Goal: Transaction & Acquisition: Purchase product/service

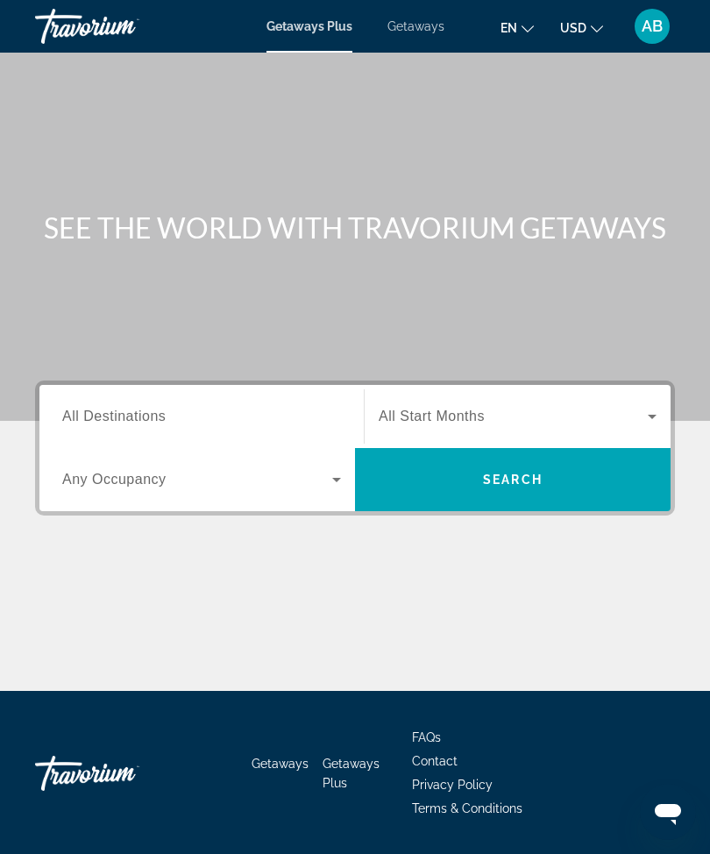
click at [423, 32] on span "Getaways" at bounding box center [415, 26] width 57 height 14
click at [155, 414] on span "All Destinations" at bounding box center [113, 415] width 103 height 15
click at [155, 414] on input "Destination All Destinations" at bounding box center [201, 417] width 279 height 21
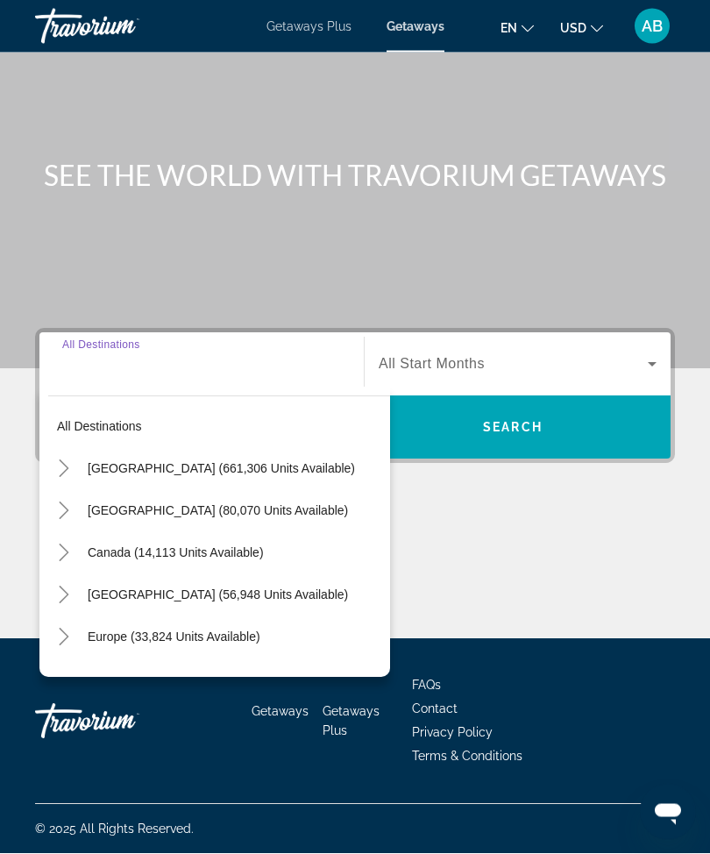
scroll to position [58, 0]
click at [59, 466] on icon "Toggle United States (661,306 units available)" at bounding box center [64, 469] width 18 height 18
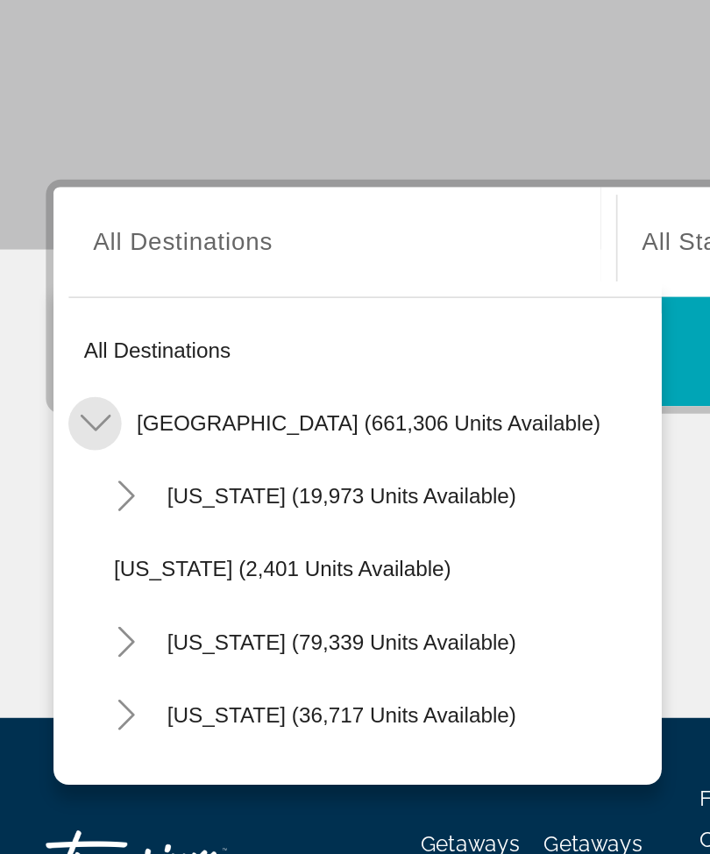
click at [56, 464] on icon "Toggle United States (661,306 units available)" at bounding box center [63, 469] width 18 height 10
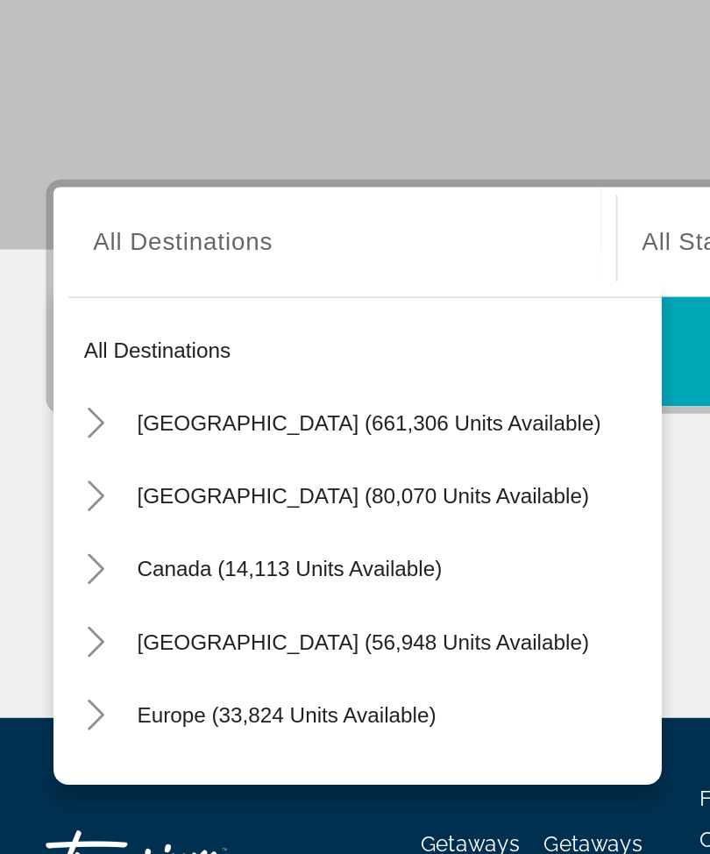
click at [59, 460] on icon "Toggle United States (661,306 units available)" at bounding box center [64, 469] width 10 height 18
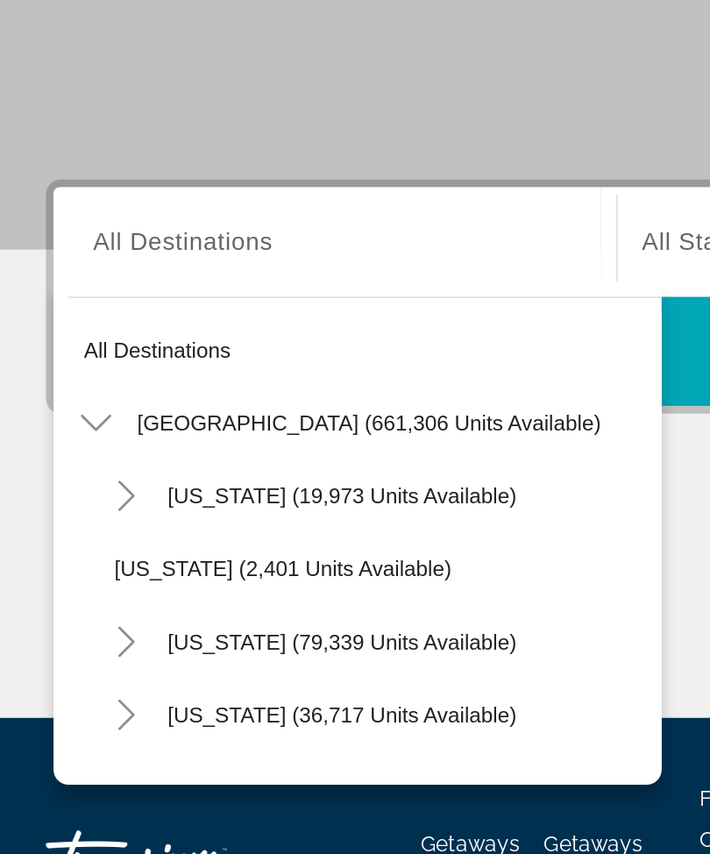
click at [79, 502] on icon "Toggle Arizona (19,973 units available)" at bounding box center [82, 511] width 18 height 18
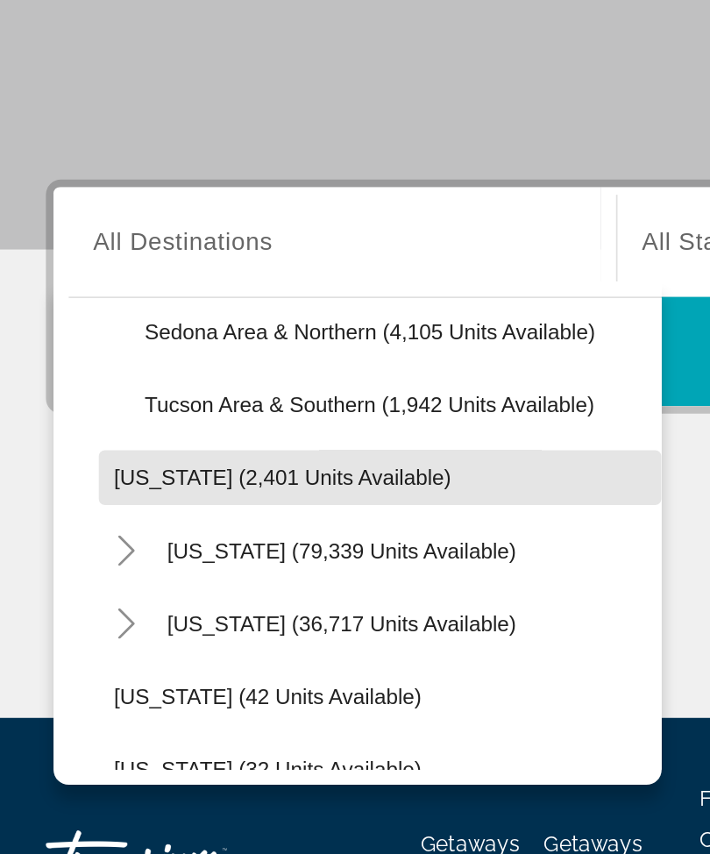
scroll to position [234, 0]
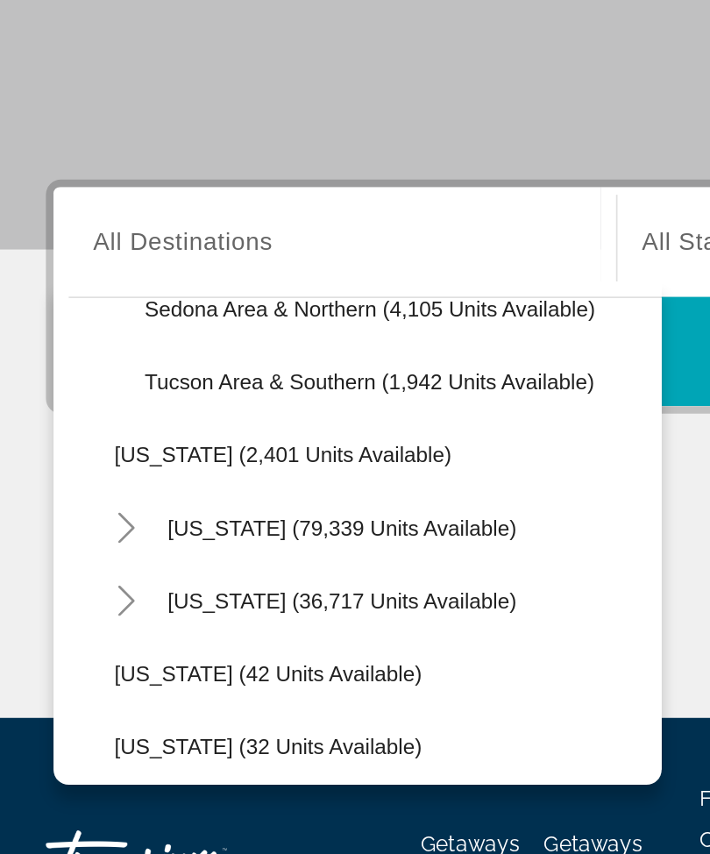
click at [76, 521] on icon "Toggle California (79,339 units available)" at bounding box center [81, 530] width 10 height 18
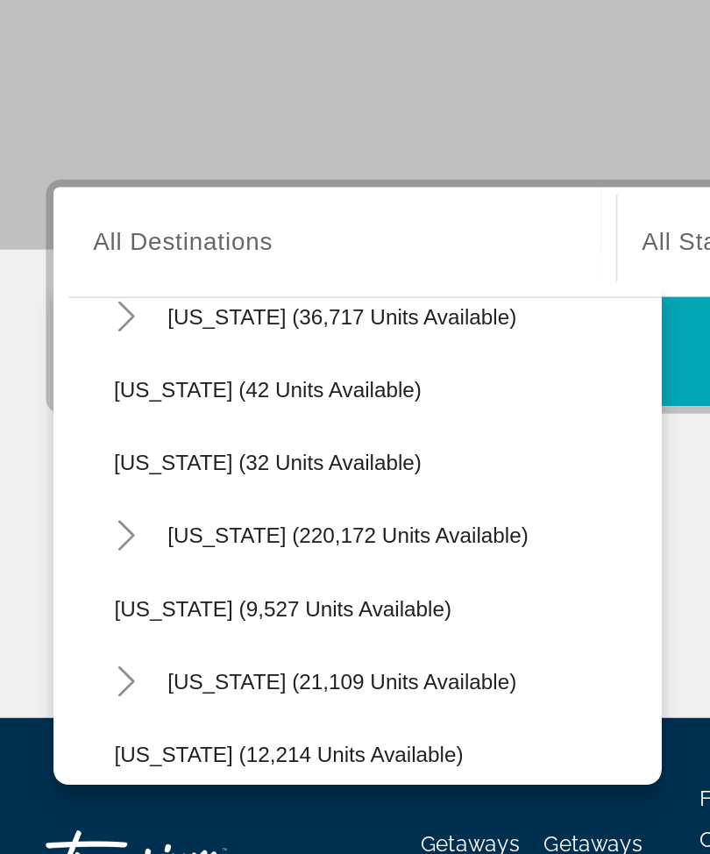
scroll to position [651, 0]
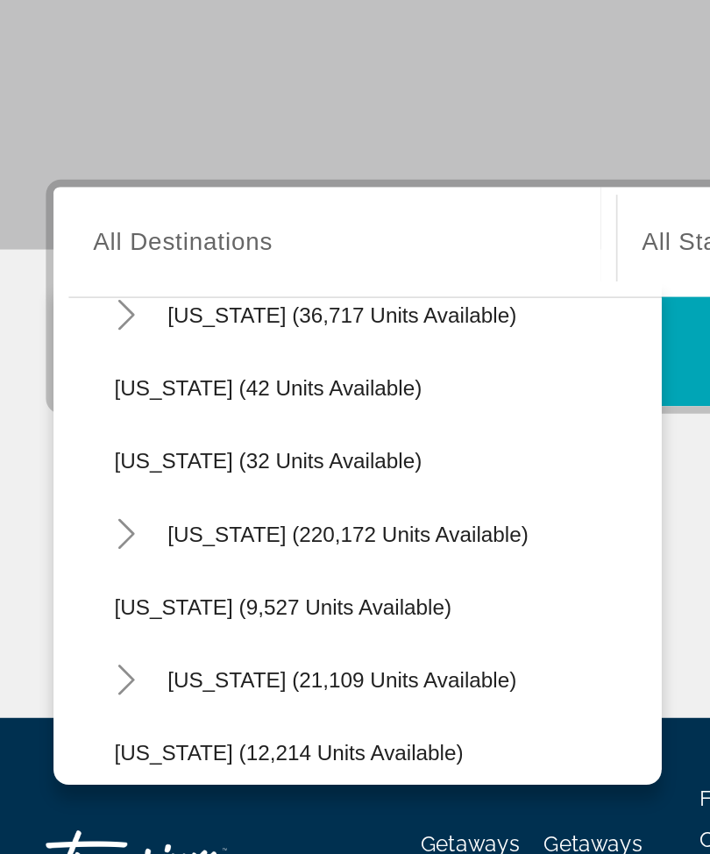
click at [70, 518] on mat-icon "Toggle Florida (220,172 units available)" at bounding box center [81, 533] width 31 height 31
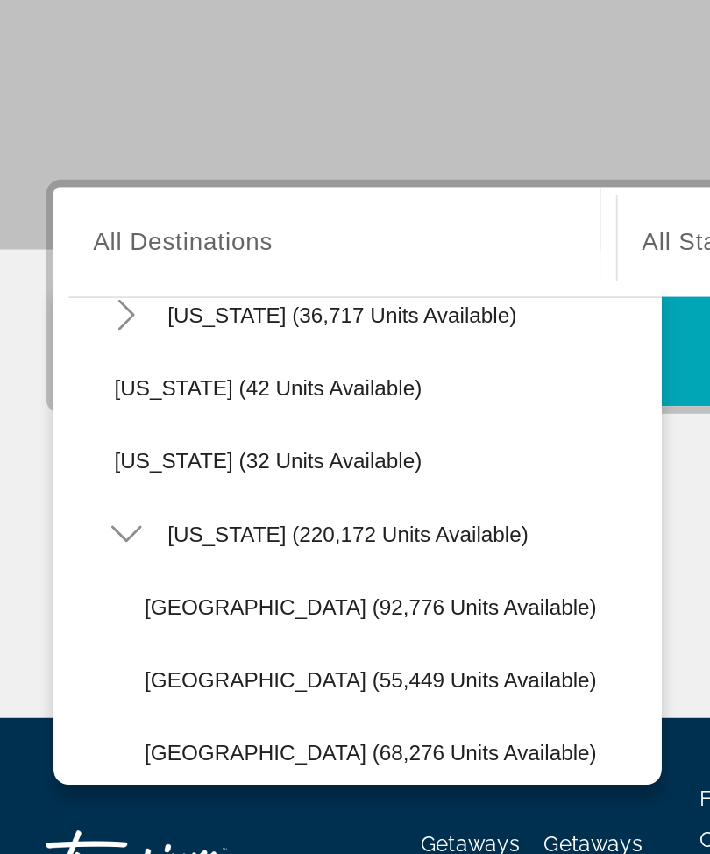
click at [175, 568] on span "Orlando & Disney Area (92,776 units available)" at bounding box center [222, 575] width 260 height 14
type input "**********"
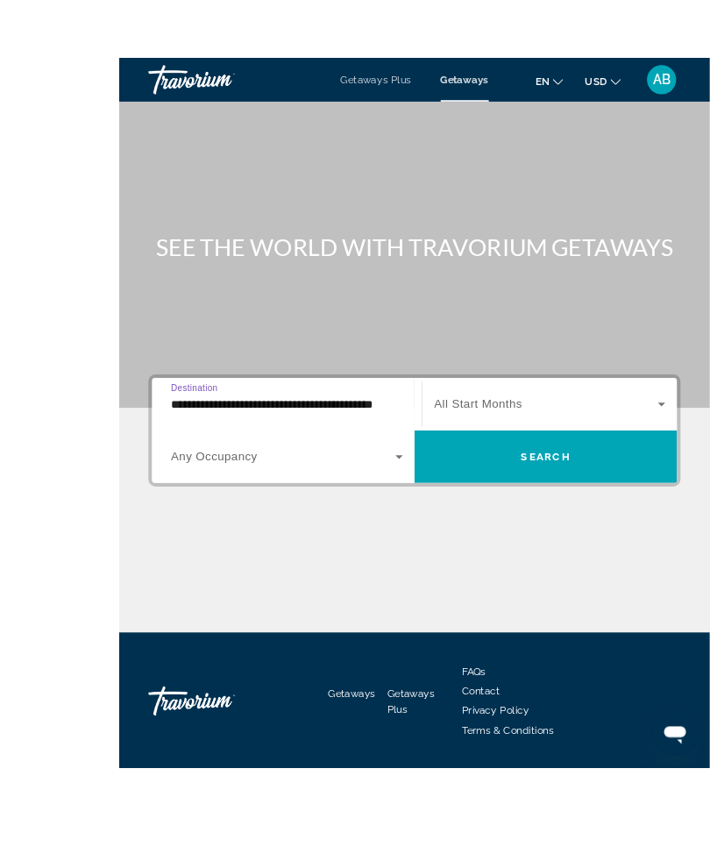
scroll to position [58, 0]
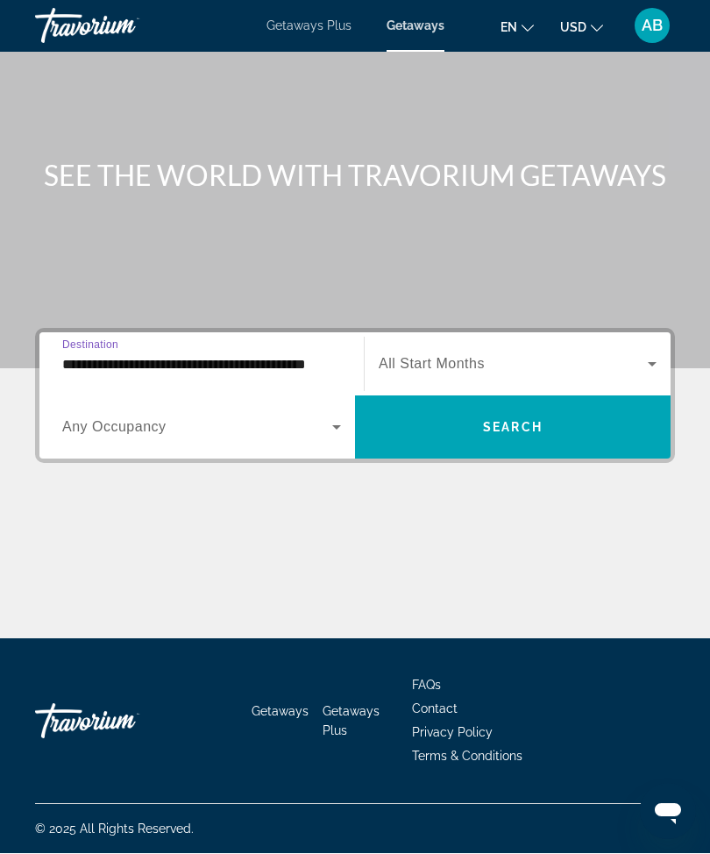
click at [661, 354] on icon "Search widget" at bounding box center [651, 364] width 21 height 21
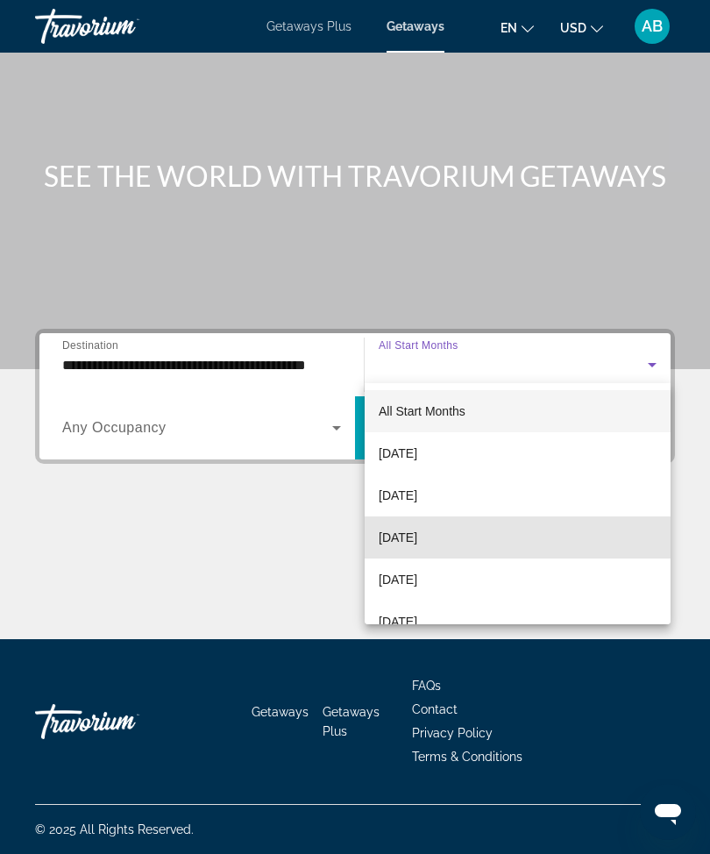
click at [417, 544] on span "November 2025" at bounding box center [398, 537] width 39 height 21
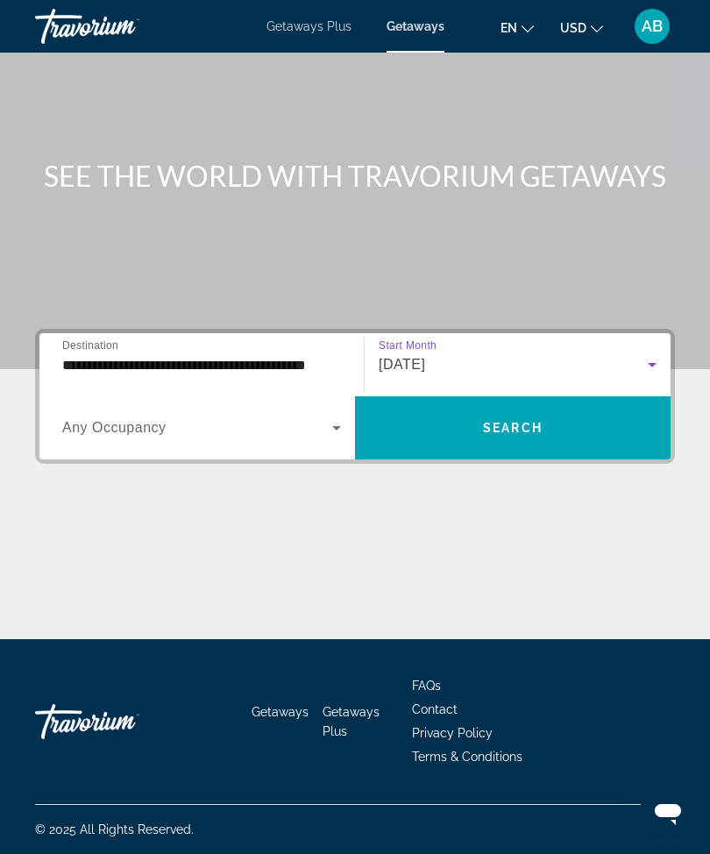
click at [543, 435] on span "Search widget" at bounding box center [512, 428] width 315 height 42
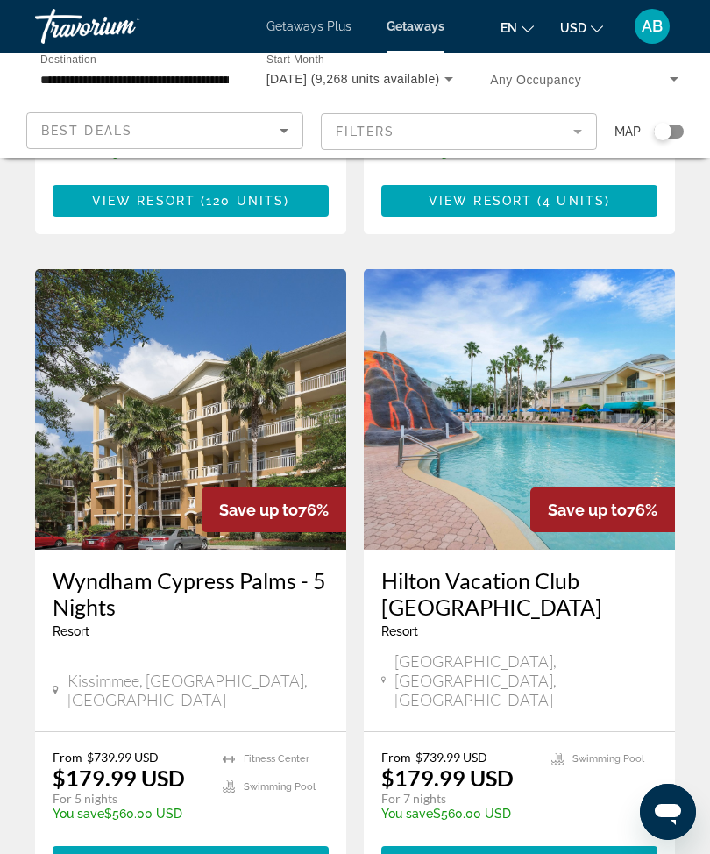
scroll to position [3315, 0]
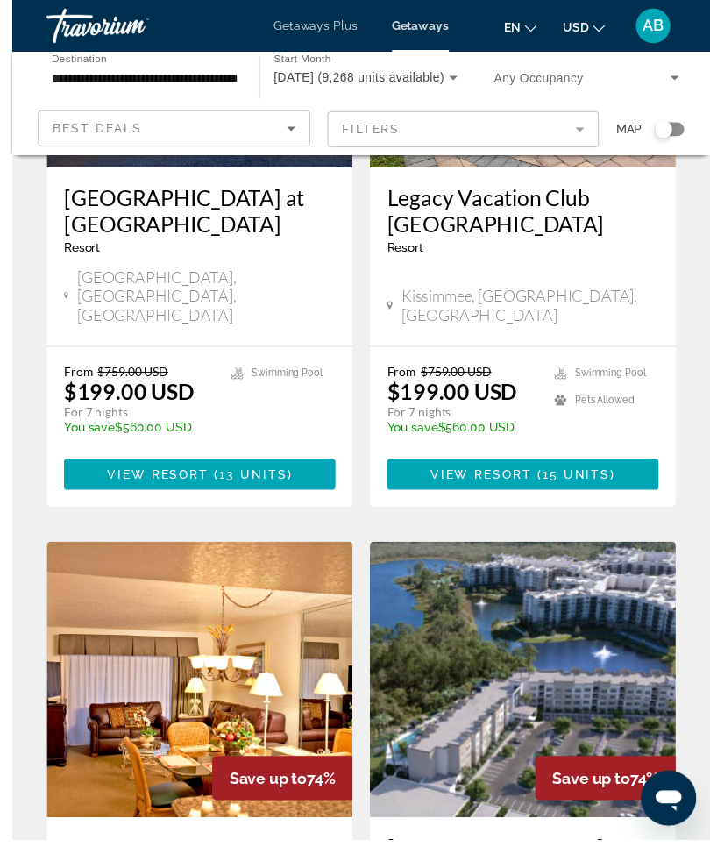
scroll to position [2411, 0]
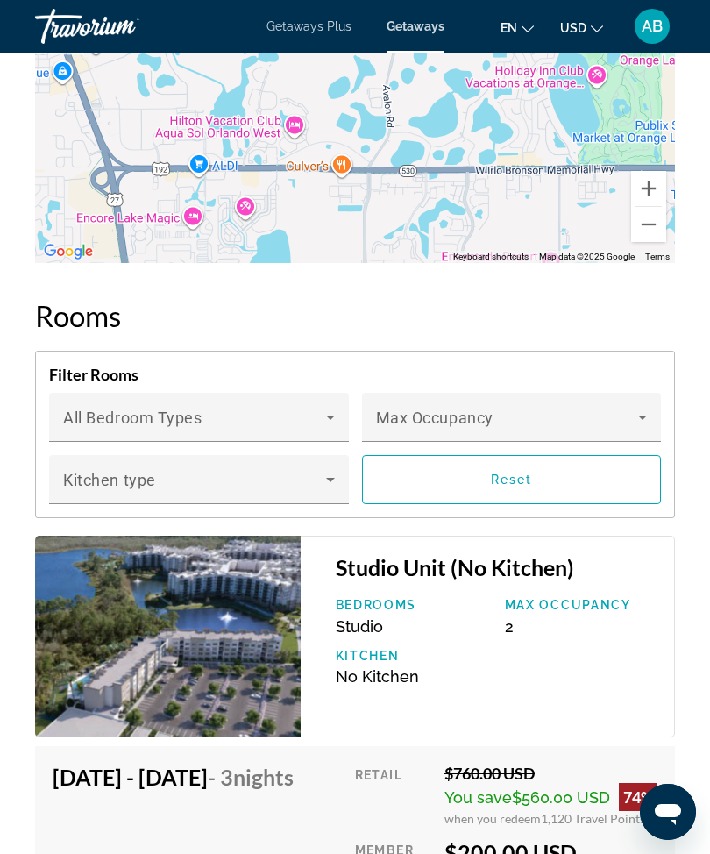
scroll to position [3013, 0]
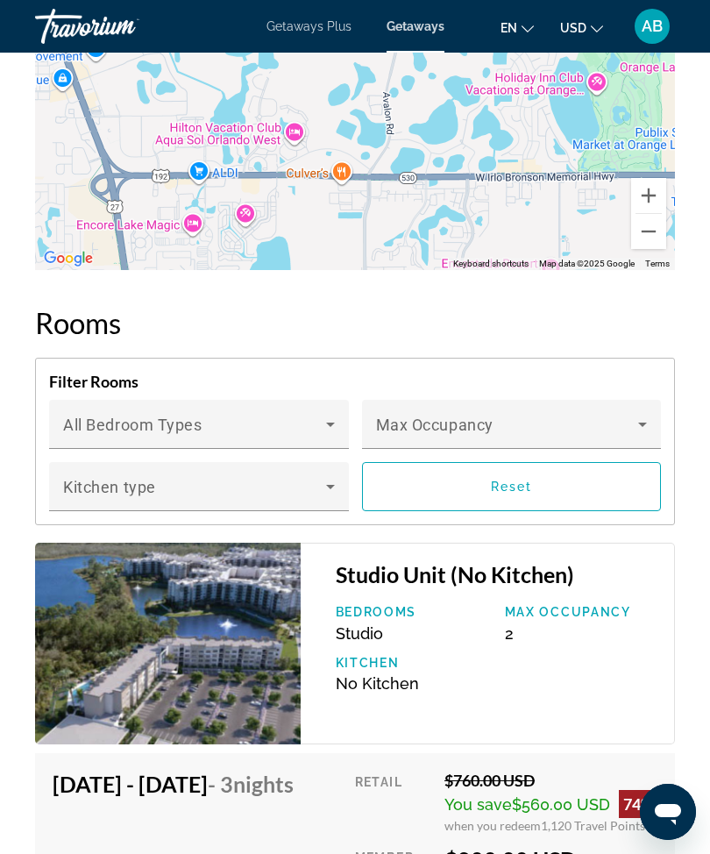
click at [638, 428] on icon "Main content" at bounding box center [642, 424] width 21 height 21
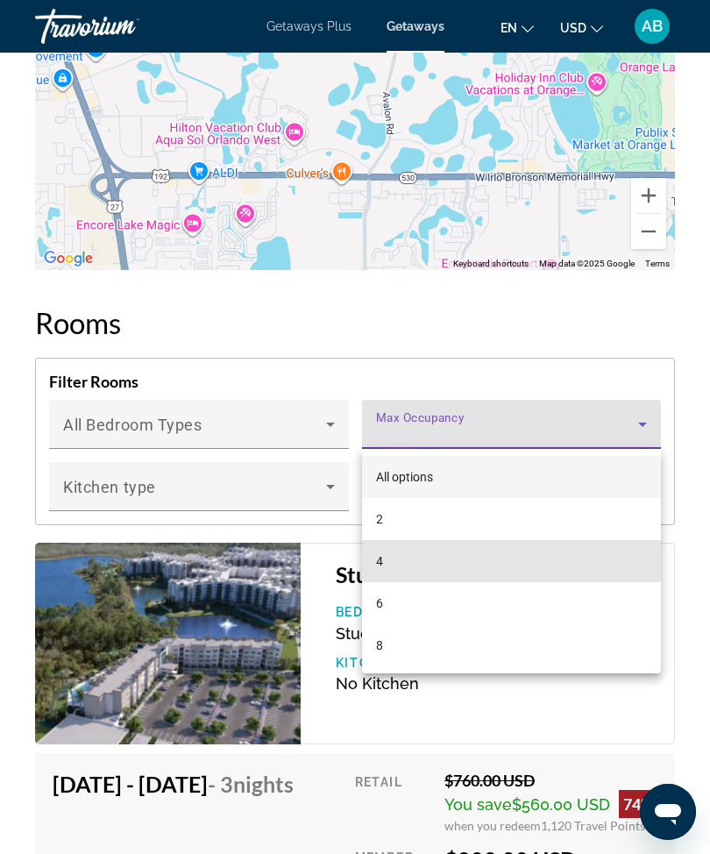
click at [426, 570] on mat-option "4" at bounding box center [512, 561] width 300 height 42
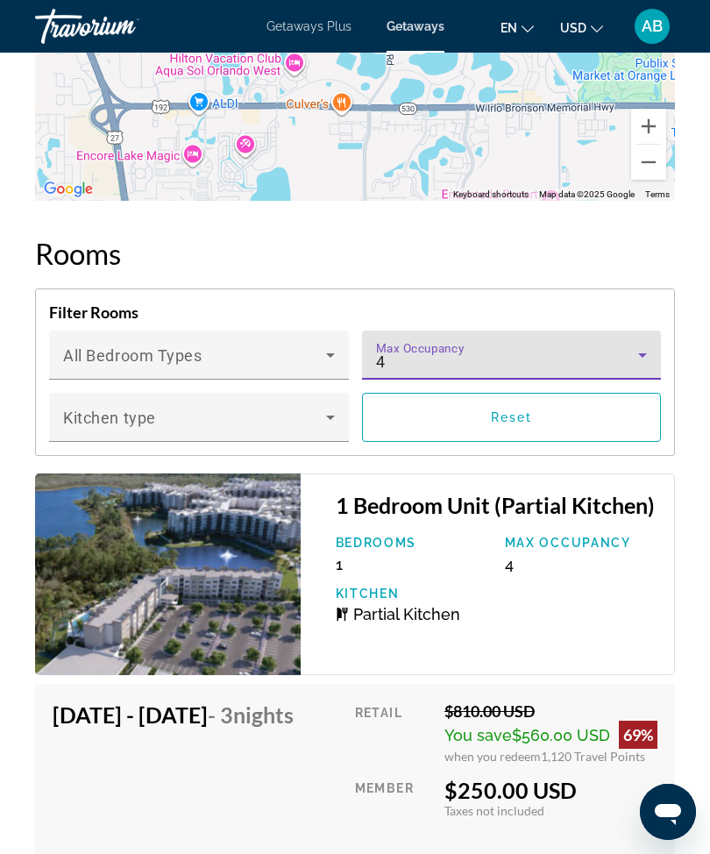
scroll to position [3108, 0]
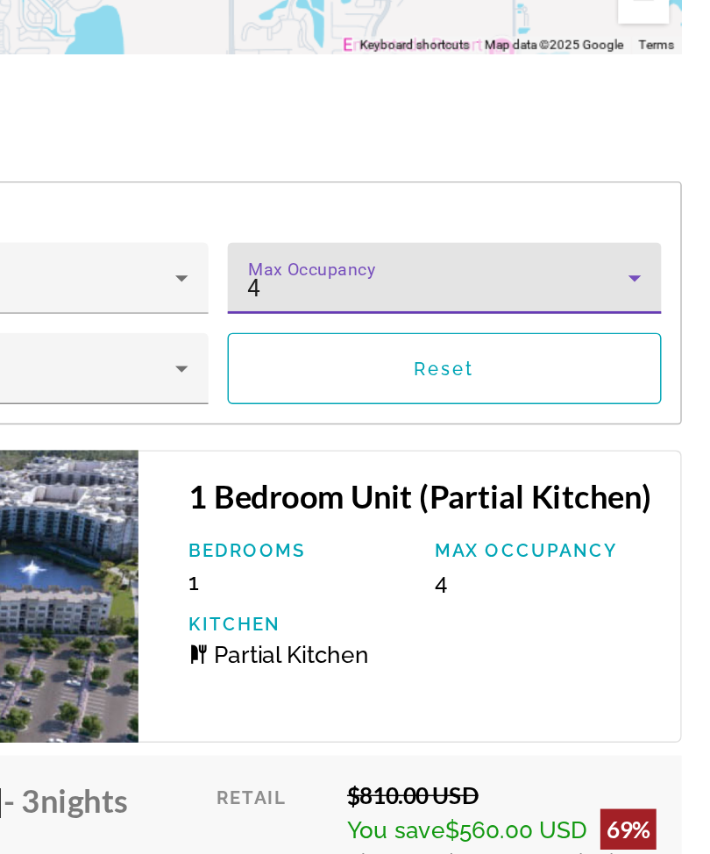
click at [632, 319] on icon "Main content" at bounding box center [642, 329] width 21 height 21
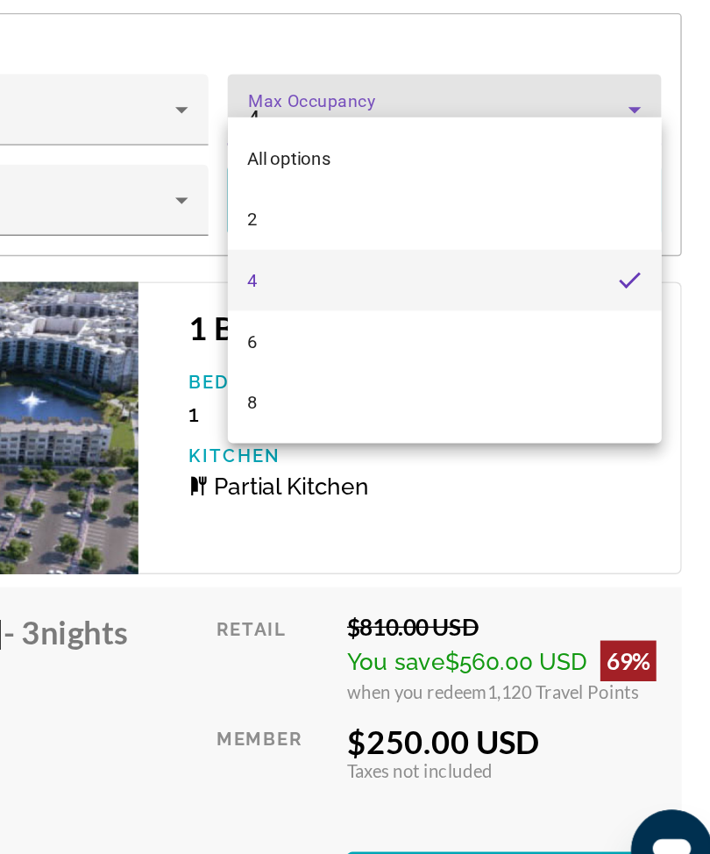
scroll to position [3154, 0]
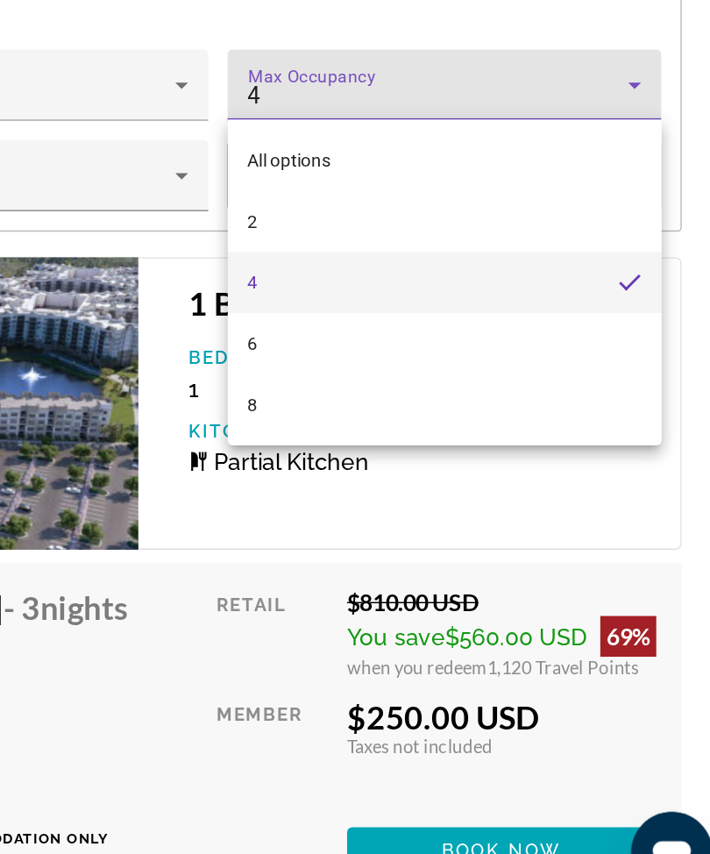
click at [235, 354] on div at bounding box center [355, 427] width 710 height 854
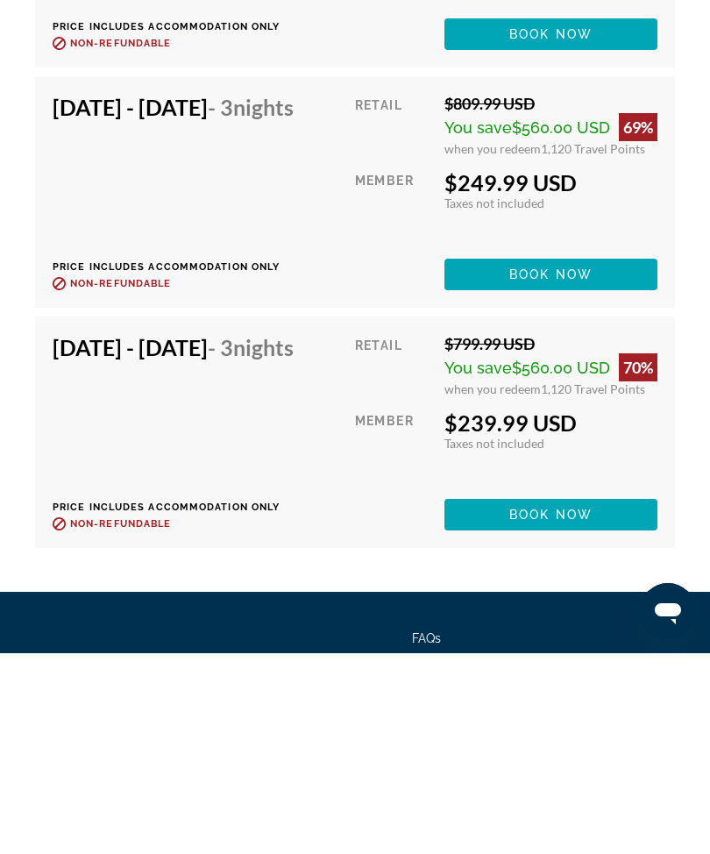
scroll to position [6348, 0]
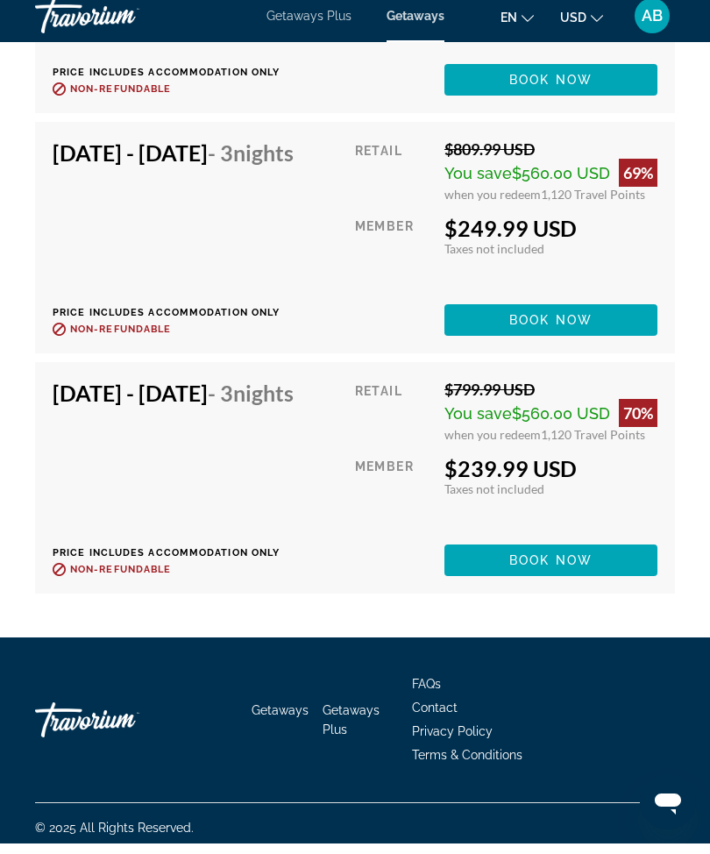
click at [592, 337] on span "Book now" at bounding box center [550, 330] width 83 height 14
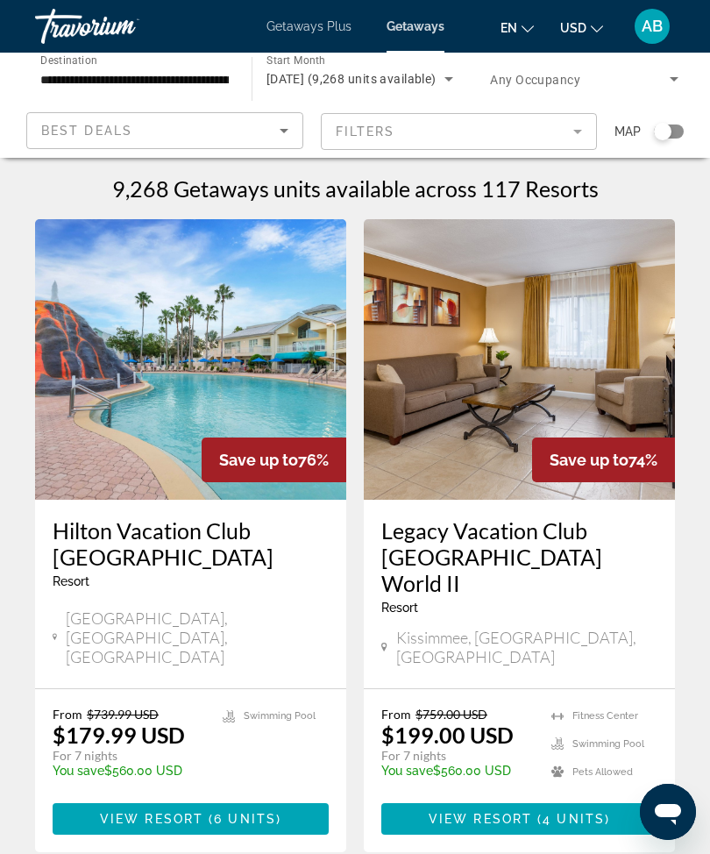
click at [197, 75] on input "**********" at bounding box center [134, 79] width 188 height 21
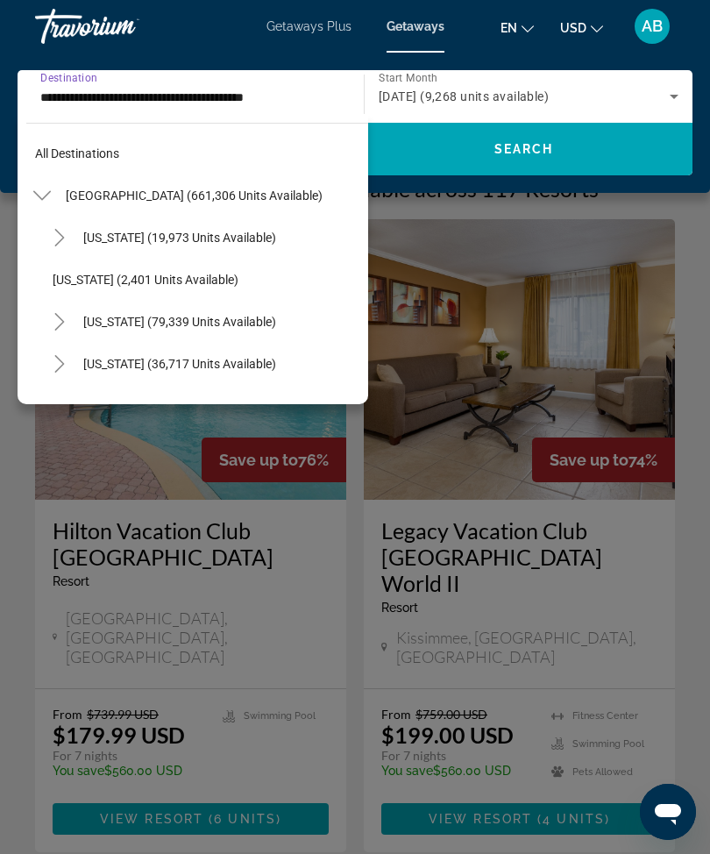
scroll to position [273, 0]
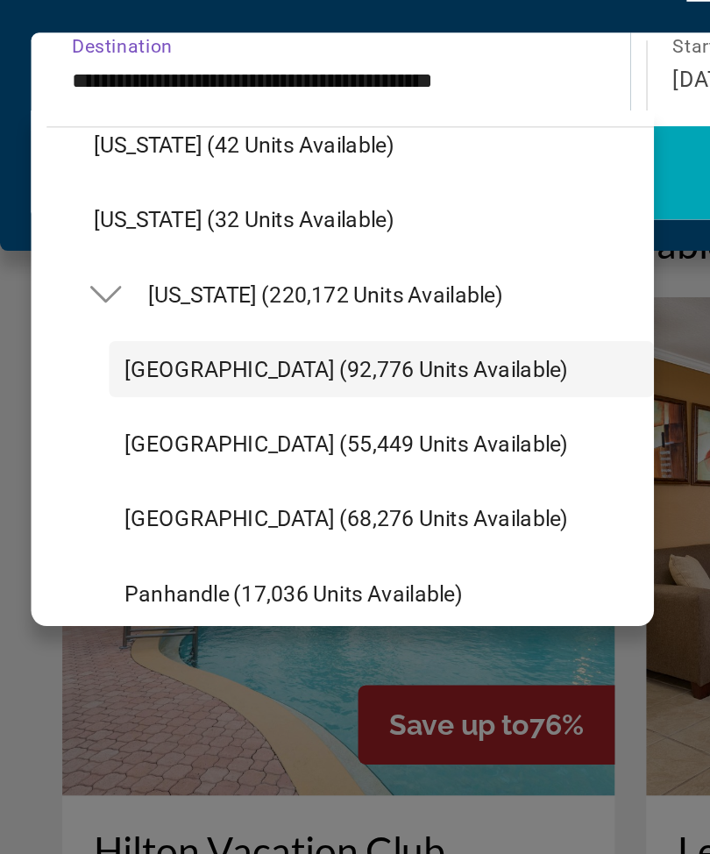
click at [57, 209] on icon "Toggle Florida (220,172 units available)" at bounding box center [60, 218] width 18 height 18
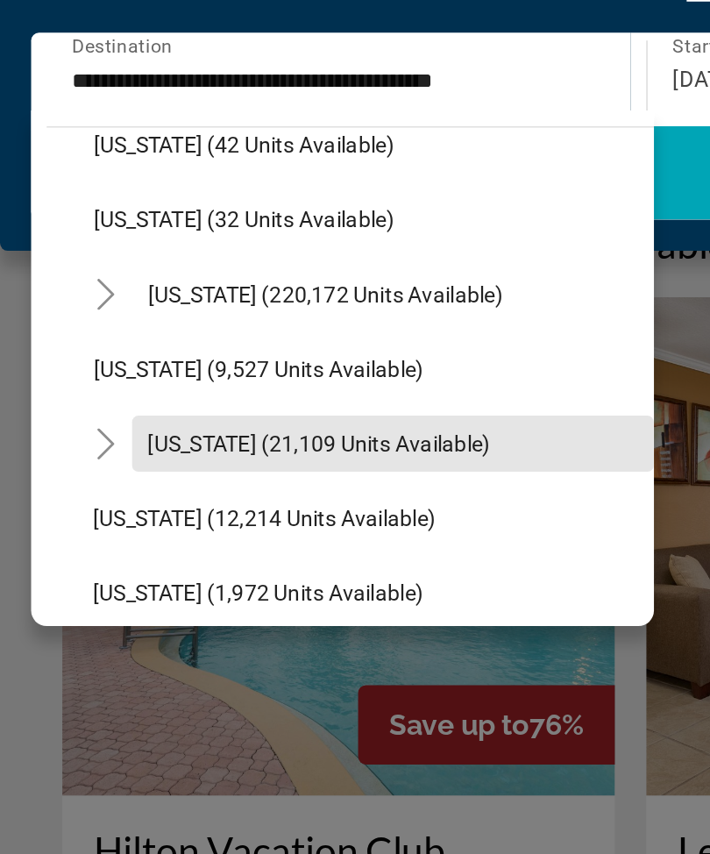
scroll to position [306, 0]
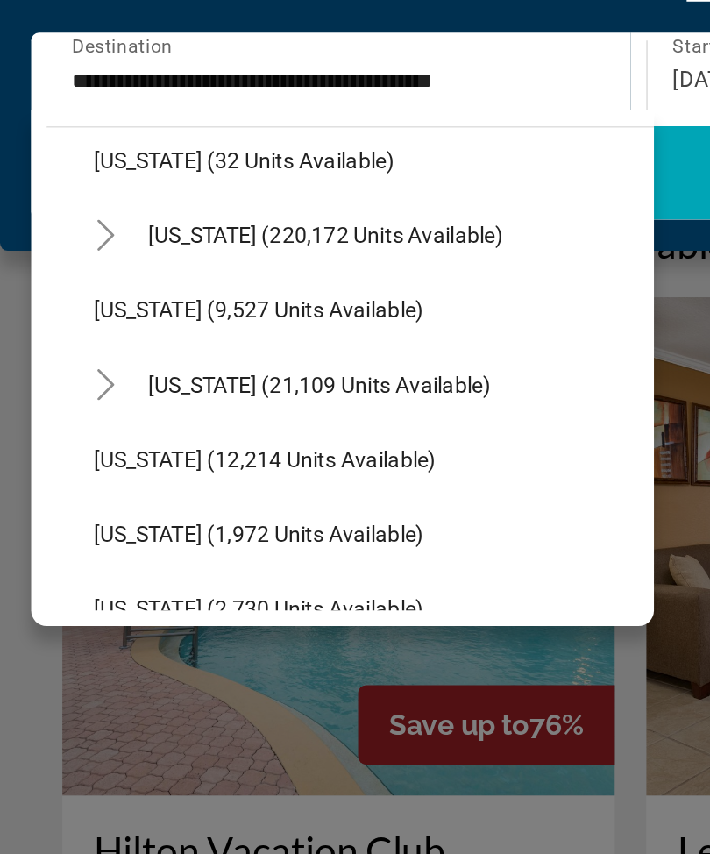
click at [55, 259] on icon "Toggle Hawaii (21,109 units available)" at bounding box center [60, 268] width 18 height 18
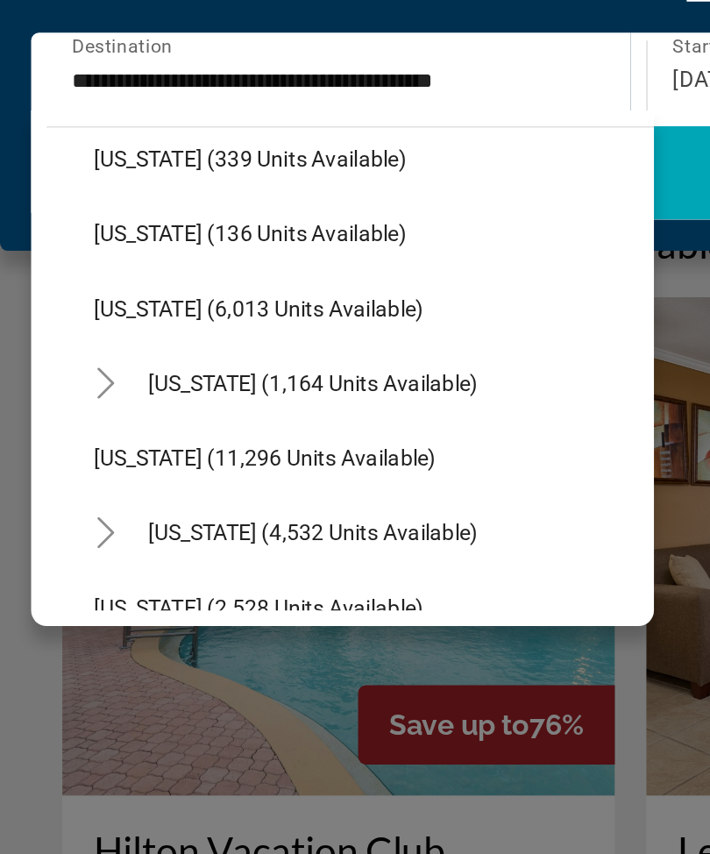
scroll to position [776, 0]
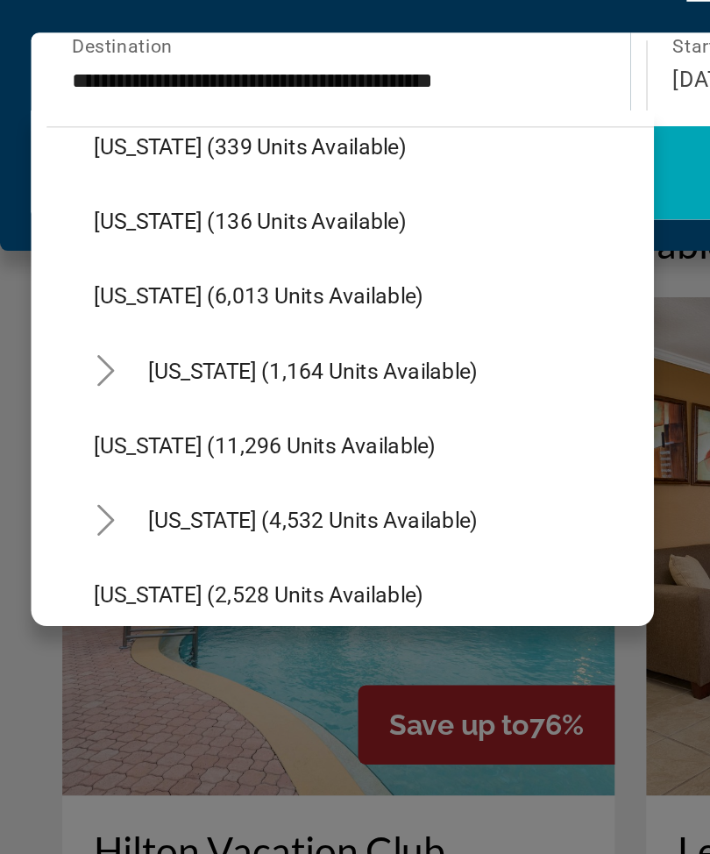
click at [57, 245] on mat-icon "Toggle Maine (1,164 units available)" at bounding box center [59, 260] width 31 height 31
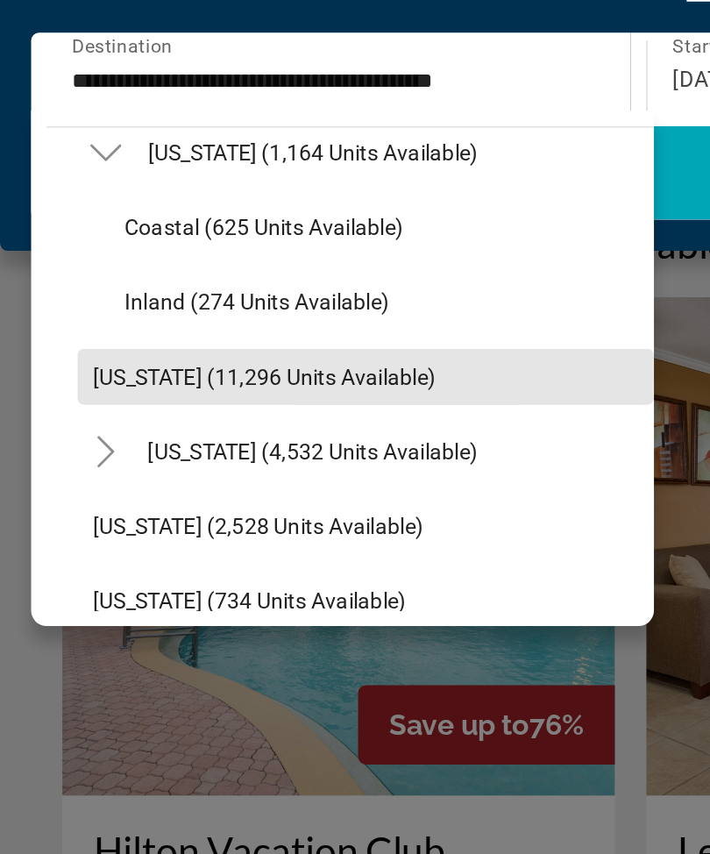
scroll to position [795, 0]
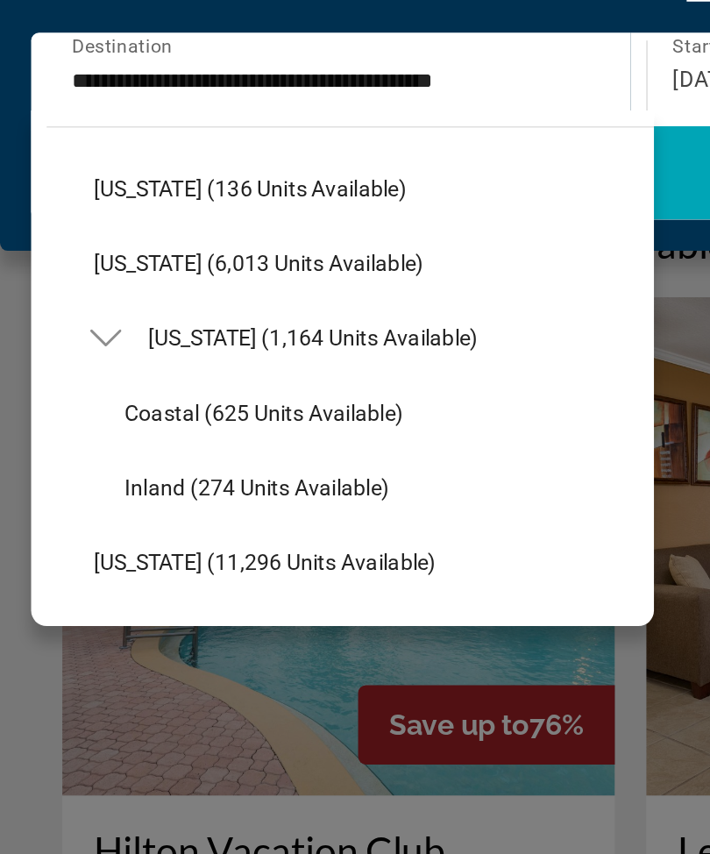
click at [396, 188] on div "Main content" at bounding box center [355, 427] width 710 height 854
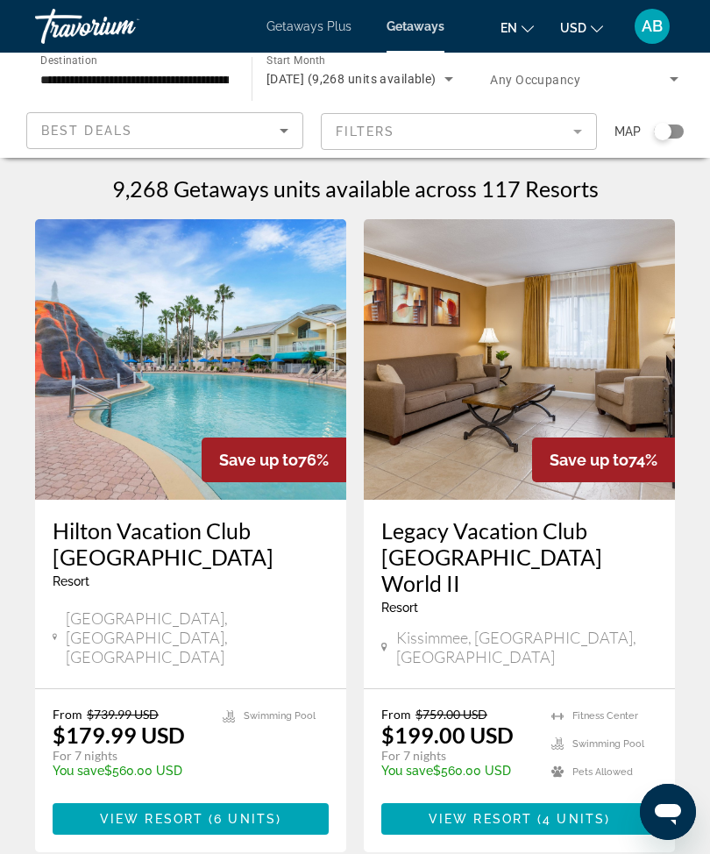
click at [398, 80] on span "November 2025 (9,268 units available)" at bounding box center [351, 79] width 170 height 14
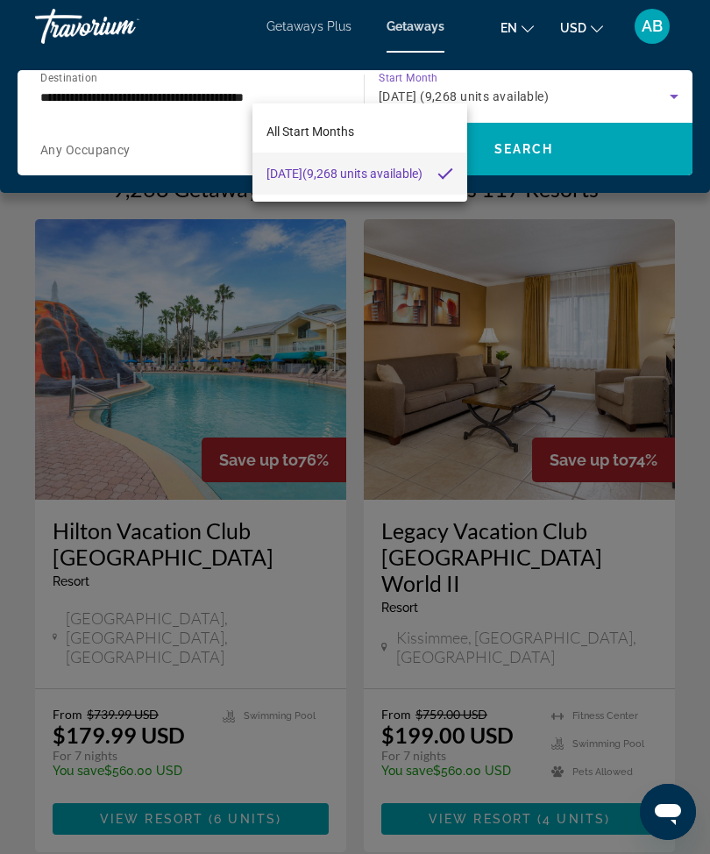
click at [356, 230] on div at bounding box center [355, 427] width 710 height 854
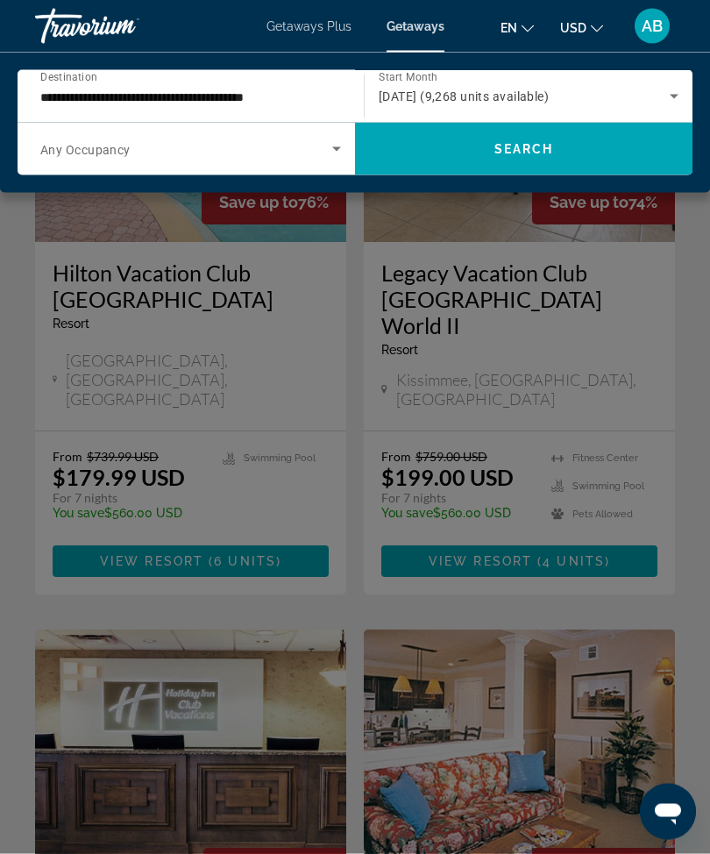
click at [388, 569] on div "Main content" at bounding box center [355, 427] width 710 height 854
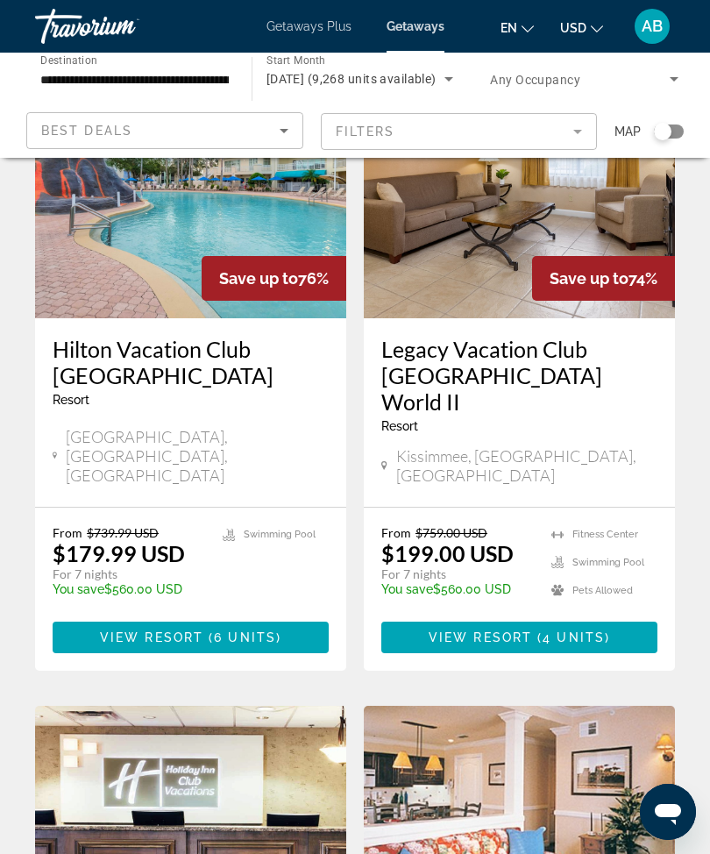
scroll to position [188, 0]
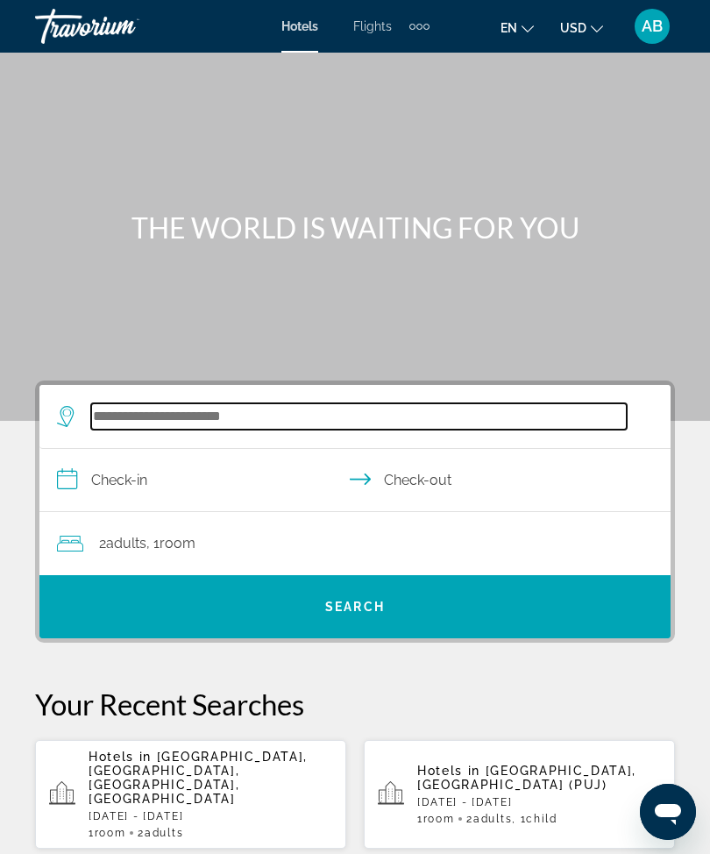
click at [244, 407] on input "Search widget" at bounding box center [358, 416] width 535 height 26
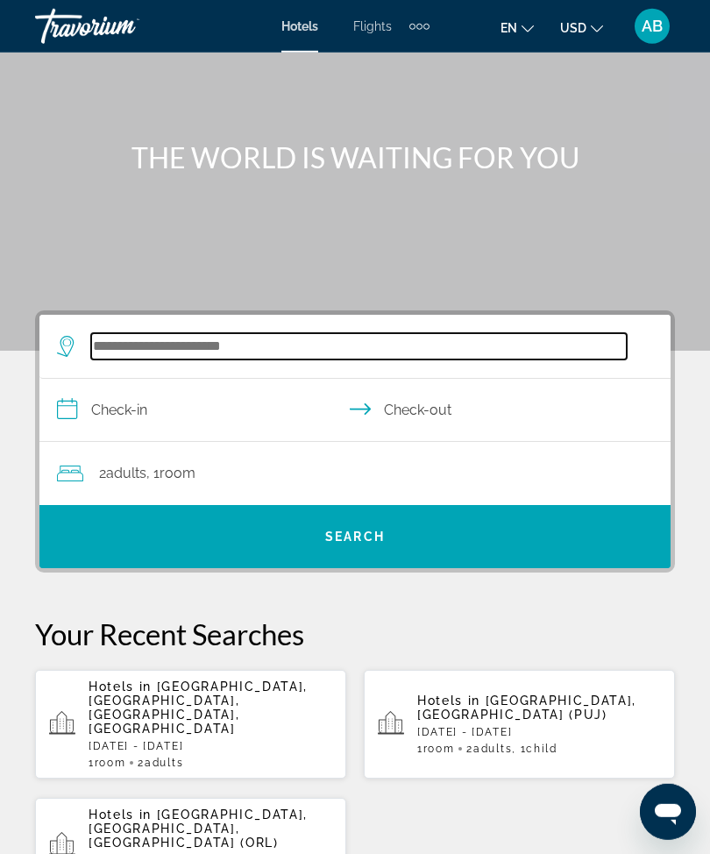
scroll to position [51, 0]
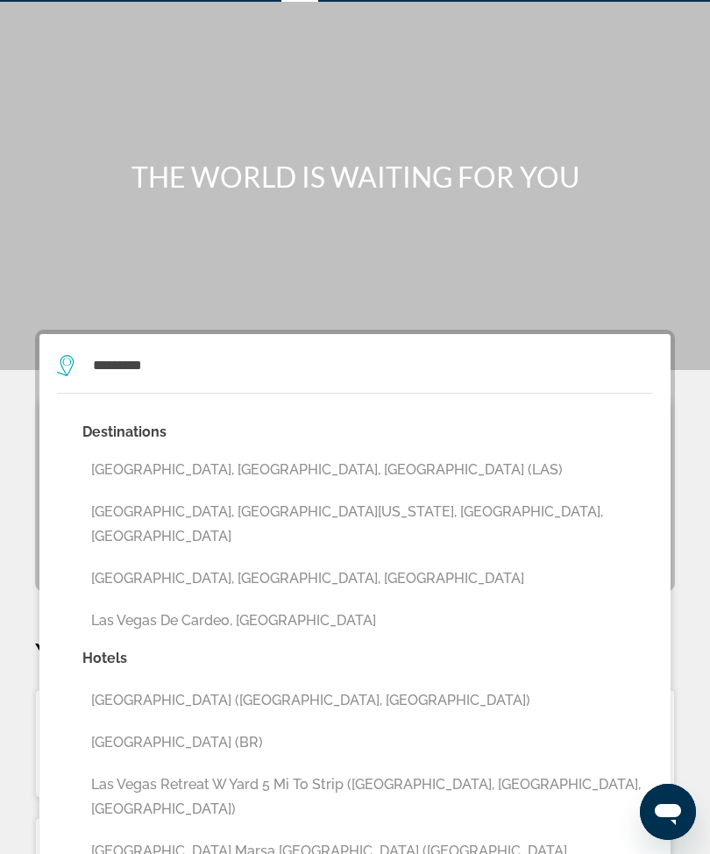
click at [259, 476] on button "[GEOGRAPHIC_DATA], [GEOGRAPHIC_DATA], [GEOGRAPHIC_DATA] (LAS)" at bounding box center [367, 469] width 570 height 33
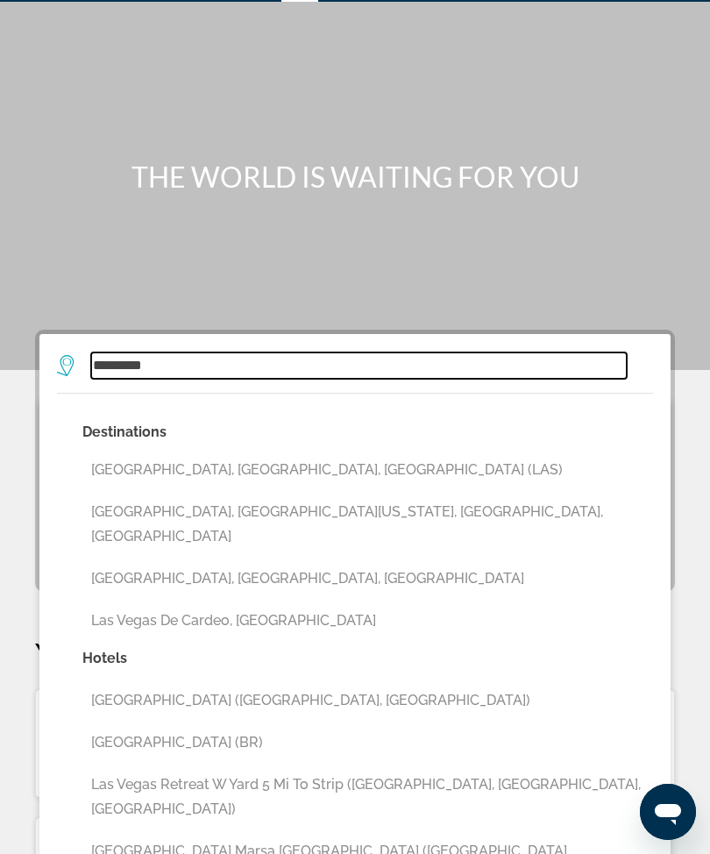
type input "**********"
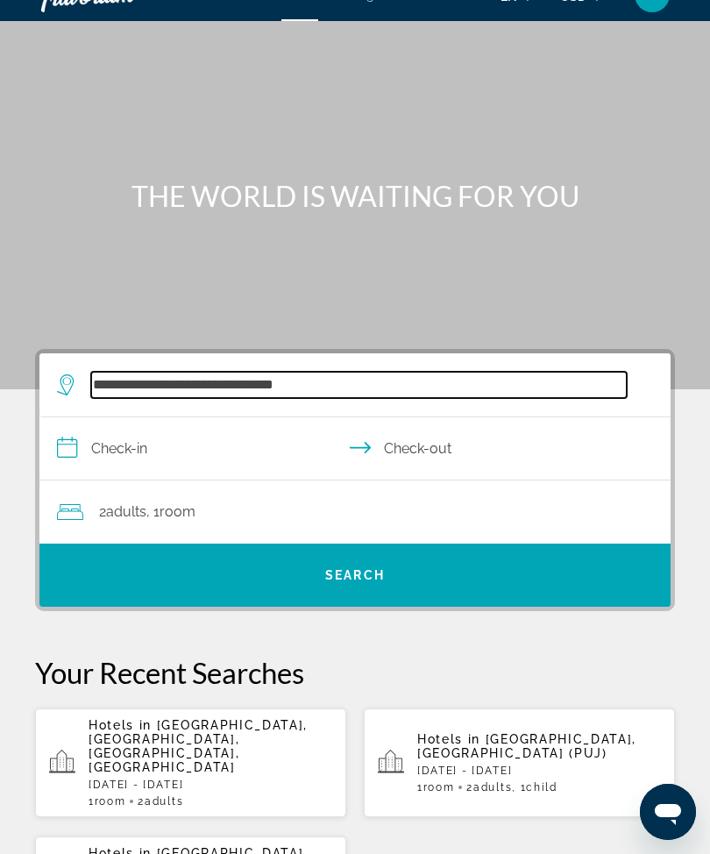
scroll to position [31, 0]
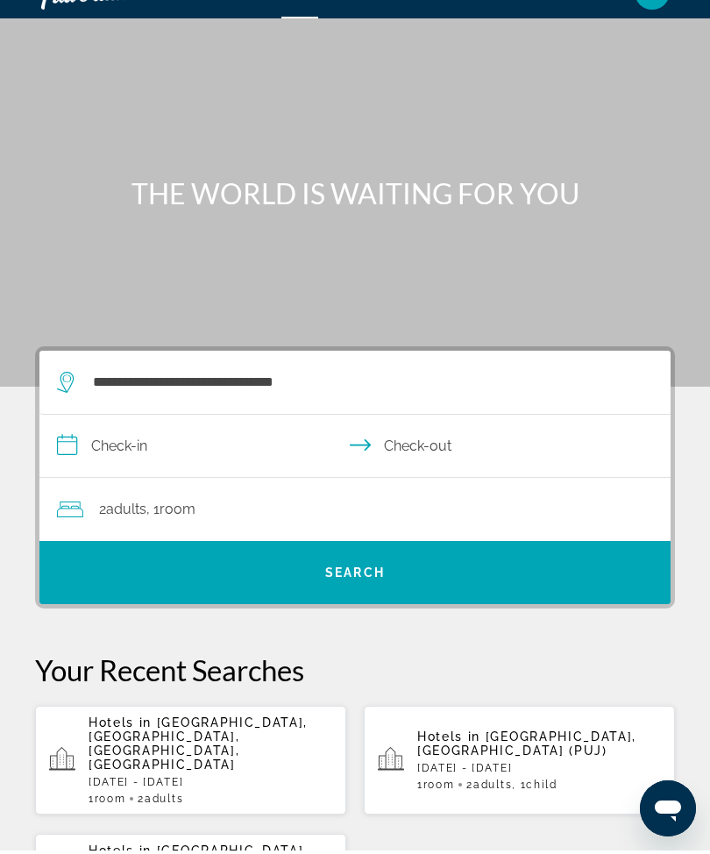
click at [74, 446] on input "**********" at bounding box center [358, 451] width 638 height 67
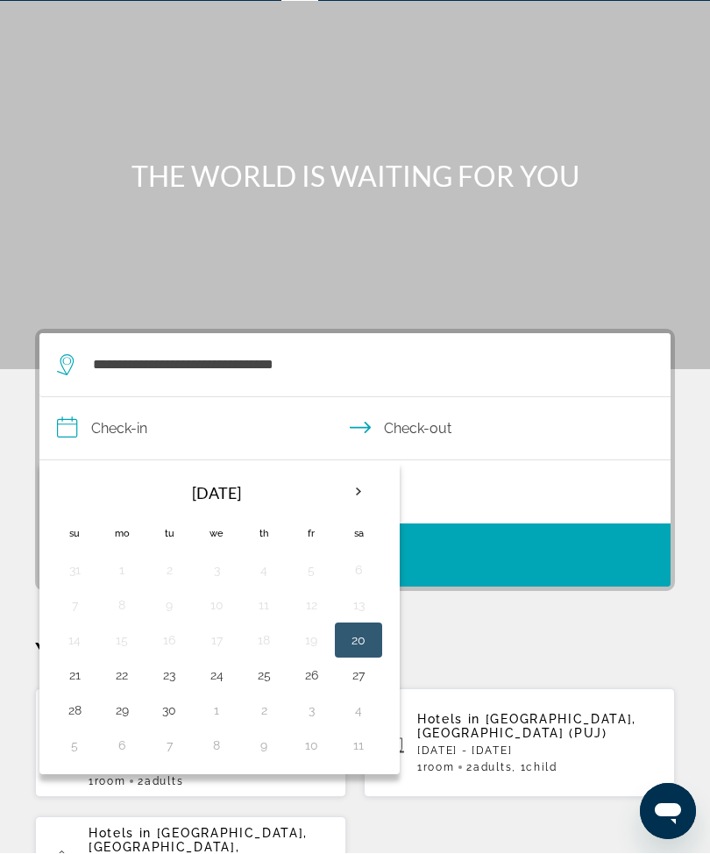
click at [381, 493] on th "Next month" at bounding box center [358, 492] width 47 height 39
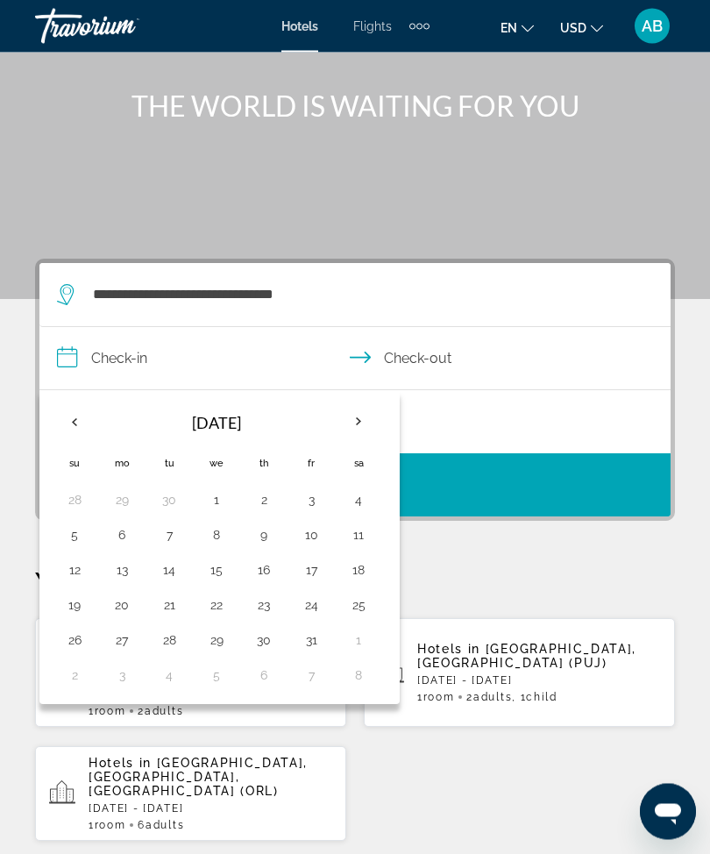
scroll to position [123, 0]
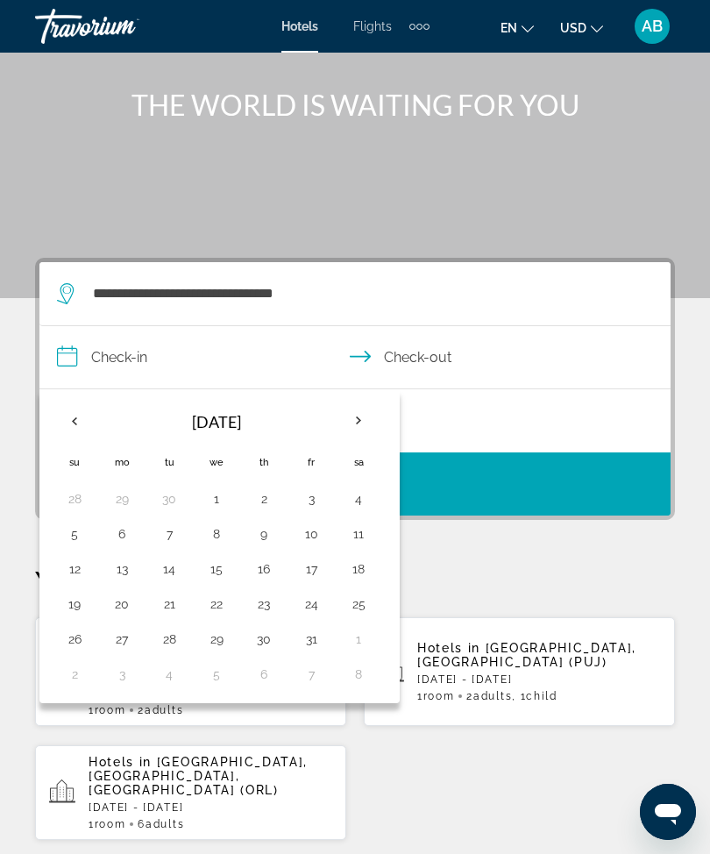
click at [381, 435] on button "Next month" at bounding box center [358, 420] width 47 height 40
click at [343, 436] on button "Next month" at bounding box center [358, 420] width 47 height 40
click at [60, 411] on th "Previous month" at bounding box center [74, 420] width 47 height 39
click at [75, 416] on th "Previous month" at bounding box center [74, 420] width 47 height 39
click at [89, 430] on th "Previous month" at bounding box center [74, 420] width 47 height 39
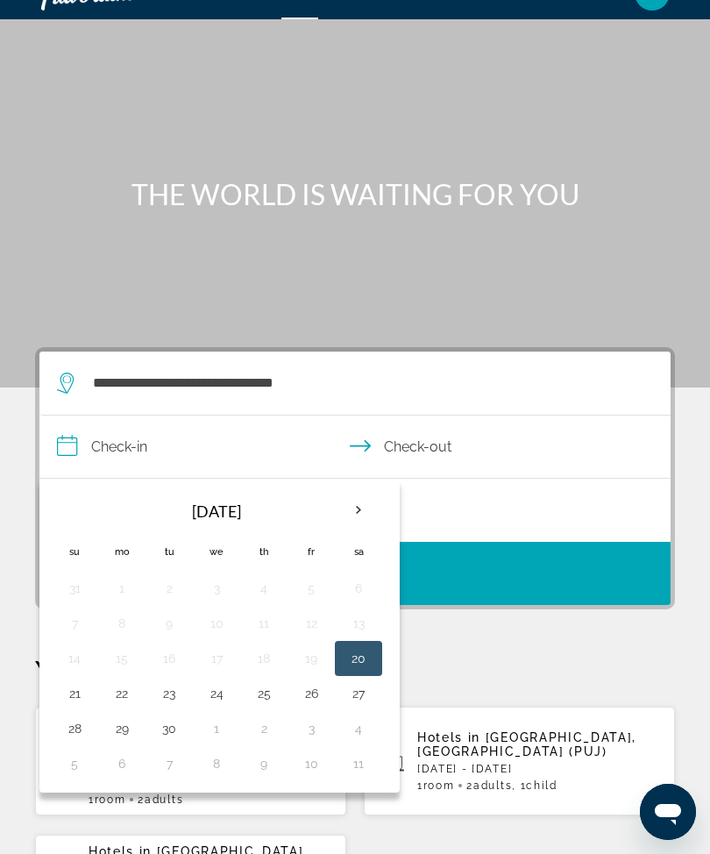
scroll to position [38, 0]
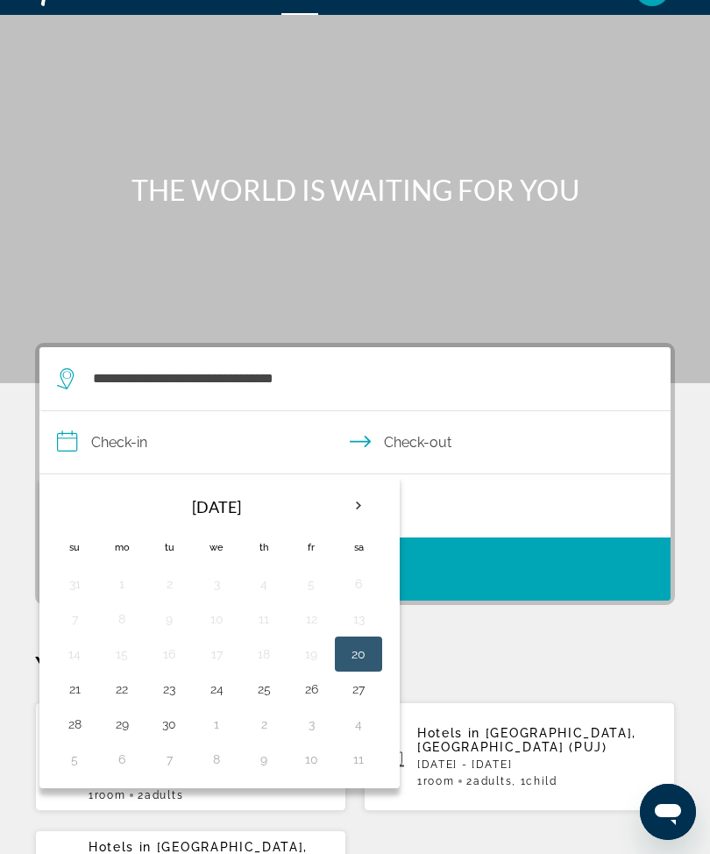
click at [362, 511] on th "Next month" at bounding box center [358, 505] width 47 height 39
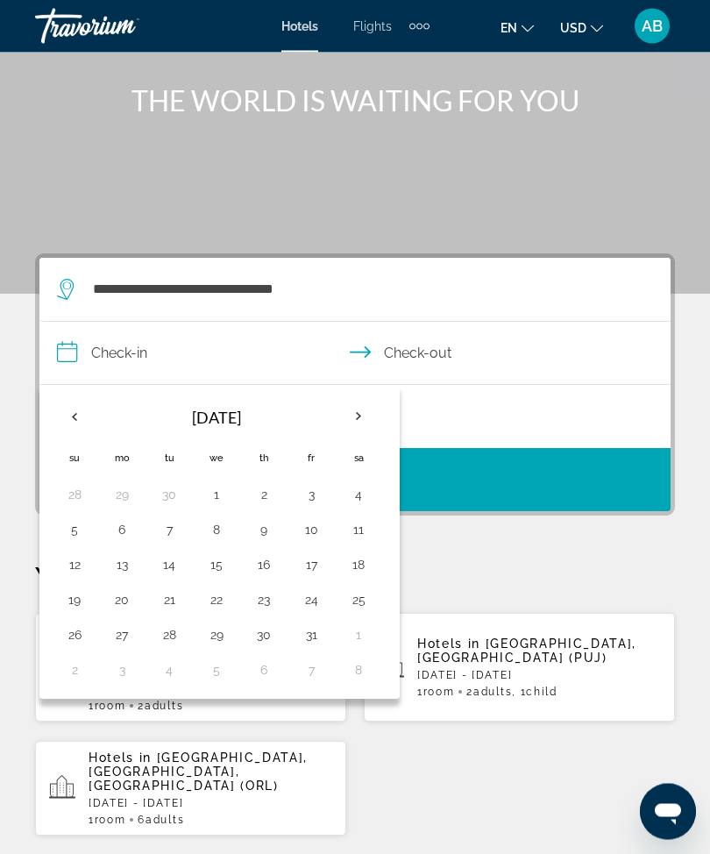
scroll to position [129, 0]
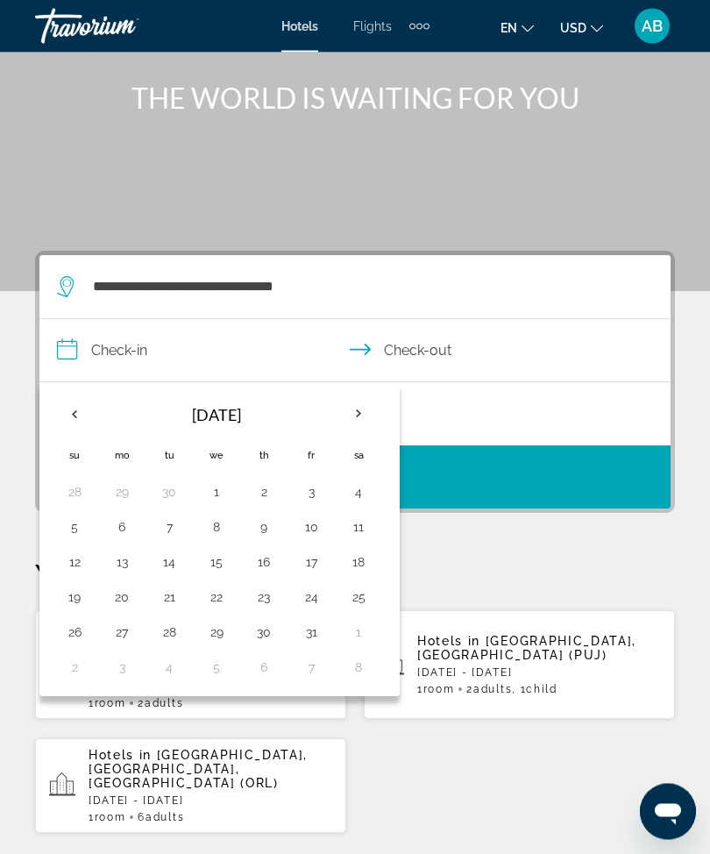
click at [127, 565] on button "13" at bounding box center [122, 562] width 28 height 25
click at [273, 561] on button "16" at bounding box center [264, 562] width 28 height 25
type input "**********"
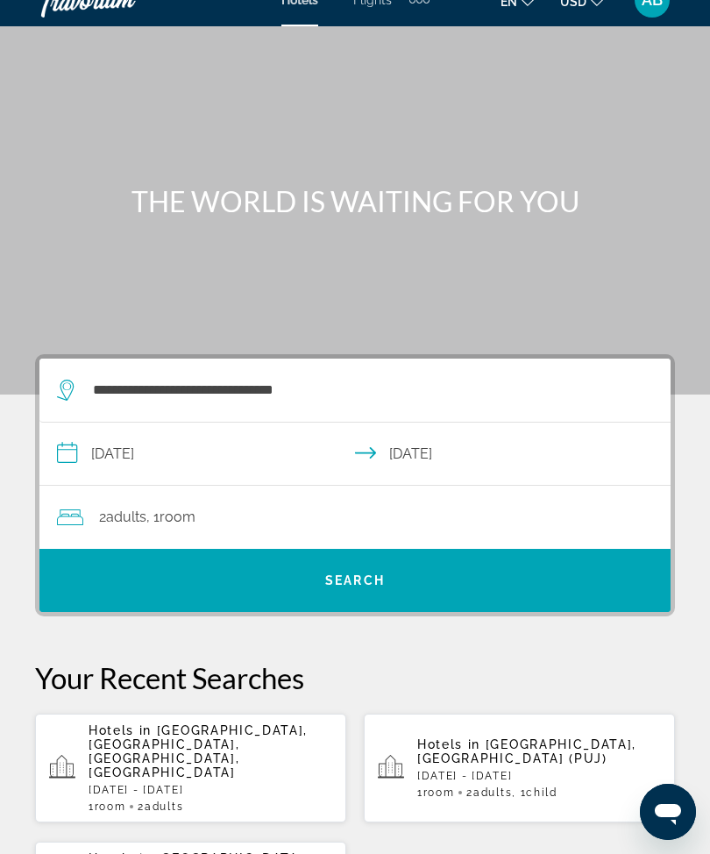
click at [454, 528] on div "2 Adult Adults , 1 Room rooms" at bounding box center [363, 517] width 613 height 25
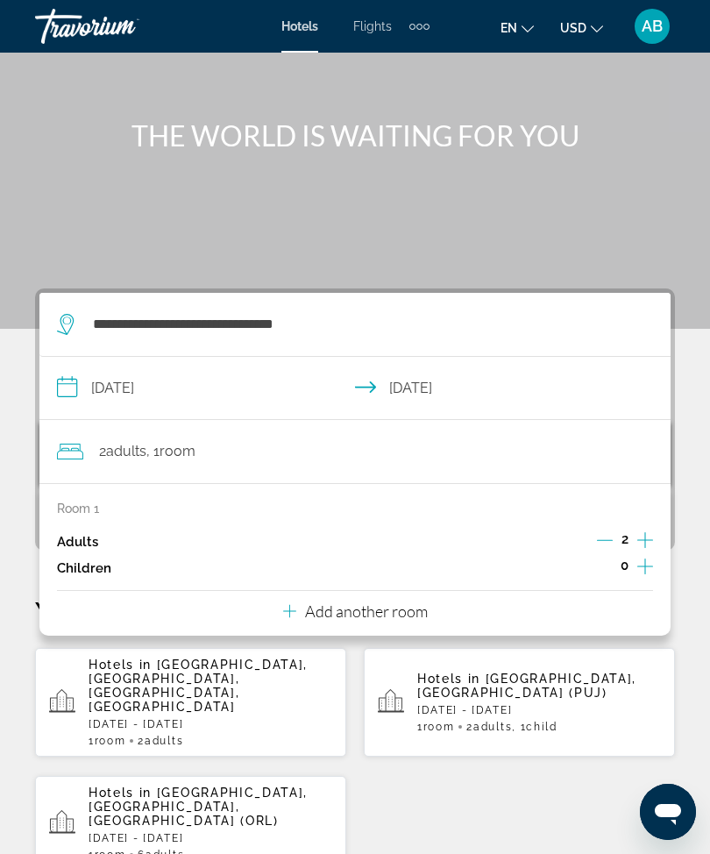
scroll to position [85, 0]
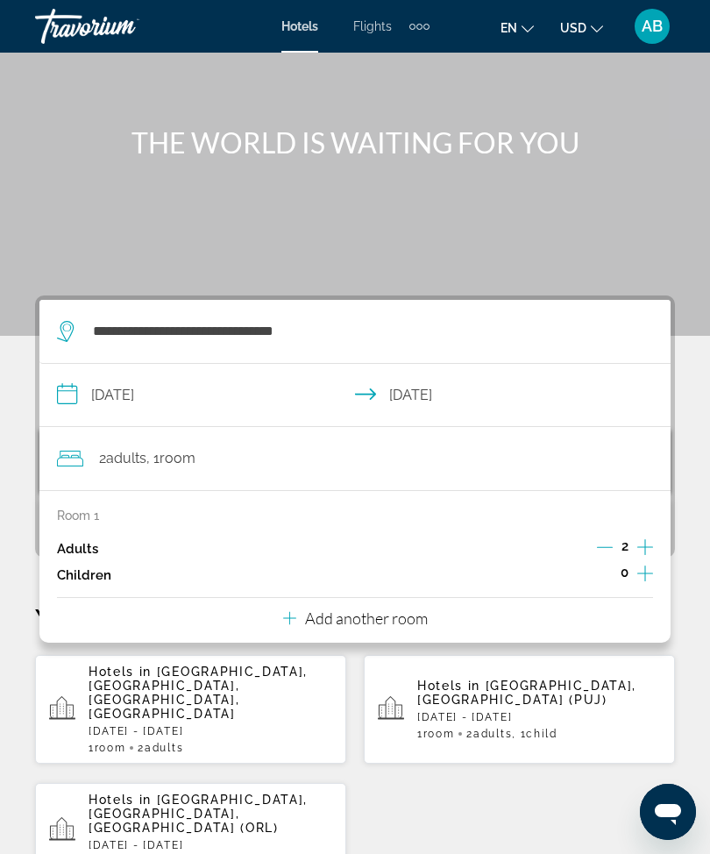
click at [386, 625] on button "Add another room" at bounding box center [355, 616] width 145 height 36
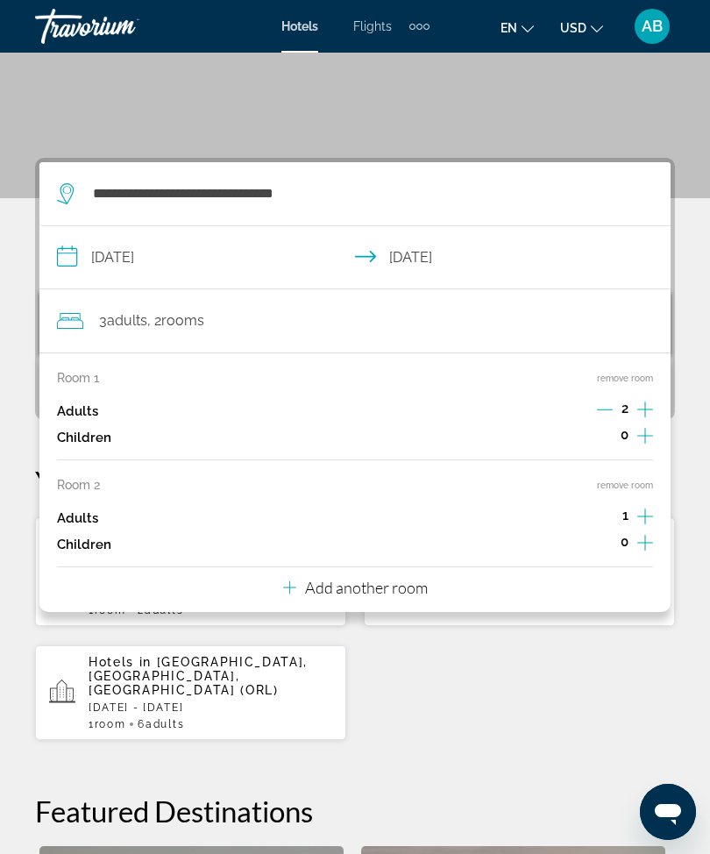
click at [401, 589] on div "Add another room" at bounding box center [355, 587] width 145 height 21
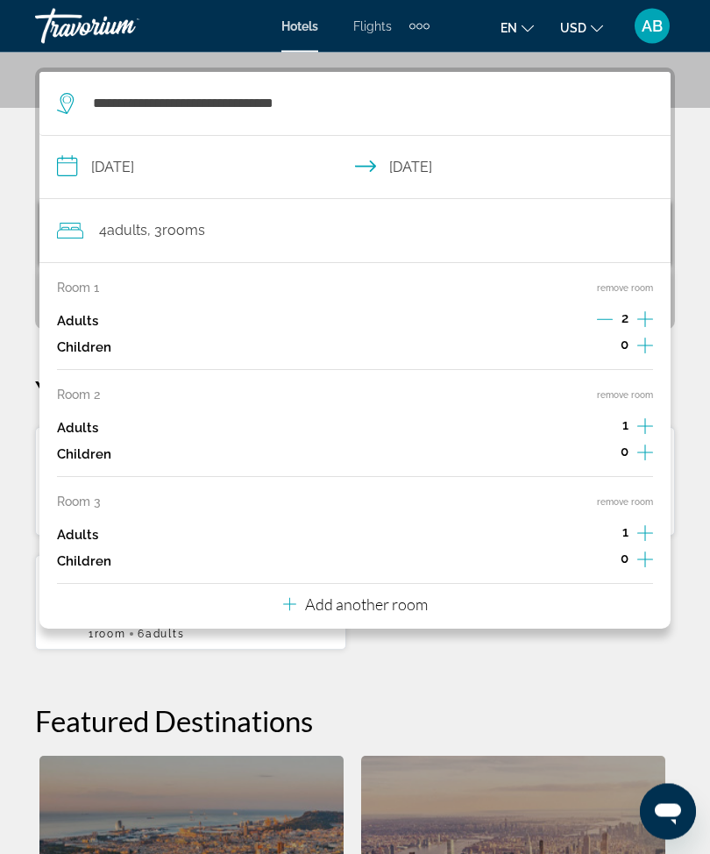
scroll to position [323, 0]
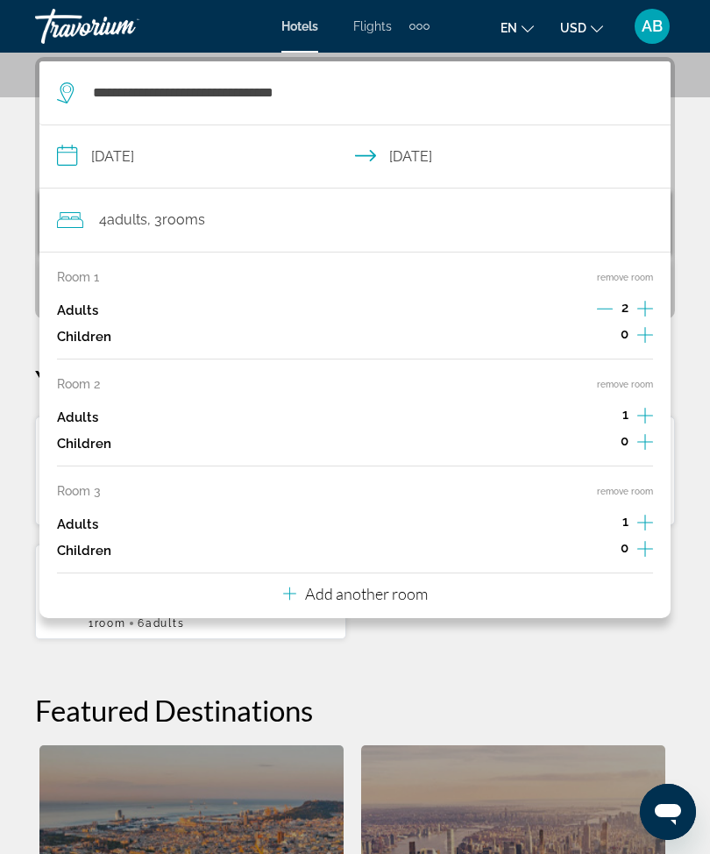
click at [400, 587] on p "Add another room" at bounding box center [366, 593] width 123 height 19
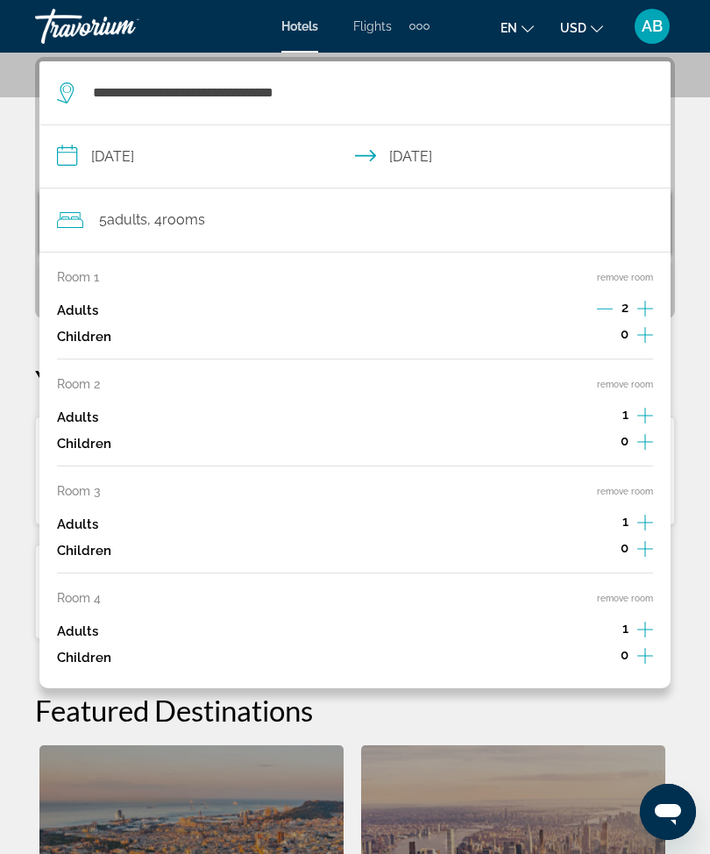
click at [637, 592] on button "remove room" at bounding box center [625, 597] width 56 height 11
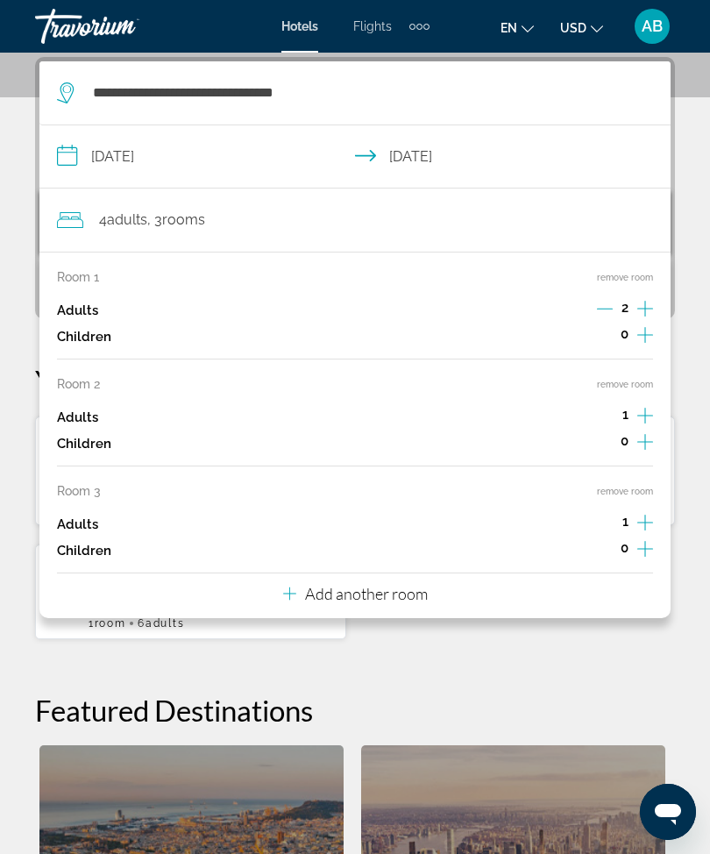
click at [634, 488] on button "remove room" at bounding box center [625, 490] width 56 height 11
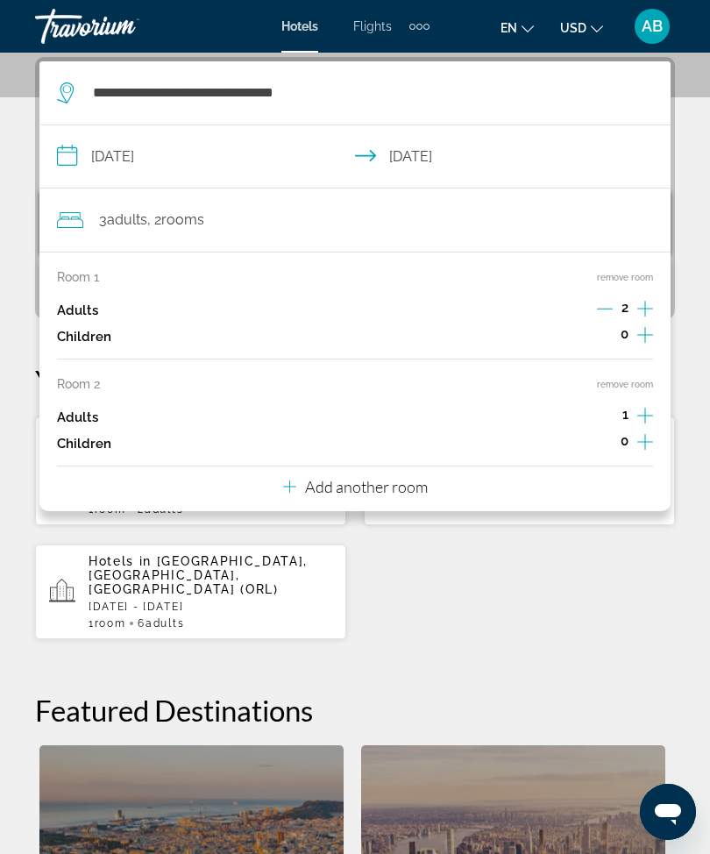
click at [648, 385] on button "remove room" at bounding box center [625, 384] width 56 height 11
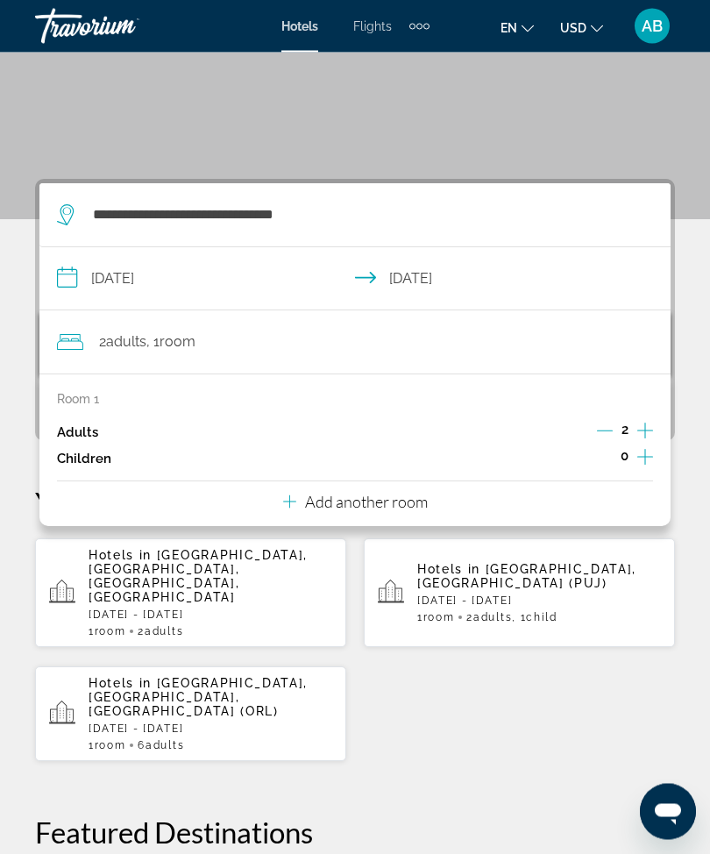
scroll to position [202, 0]
click at [13, 336] on div "**********" at bounding box center [355, 726] width 710 height 1096
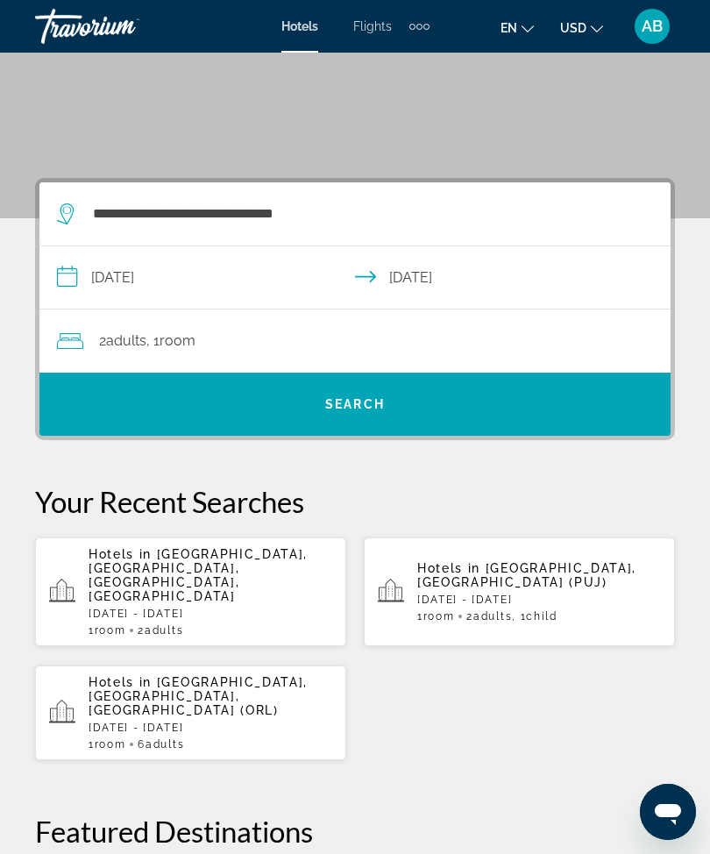
click at [429, 393] on span "Search widget" at bounding box center [354, 404] width 631 height 42
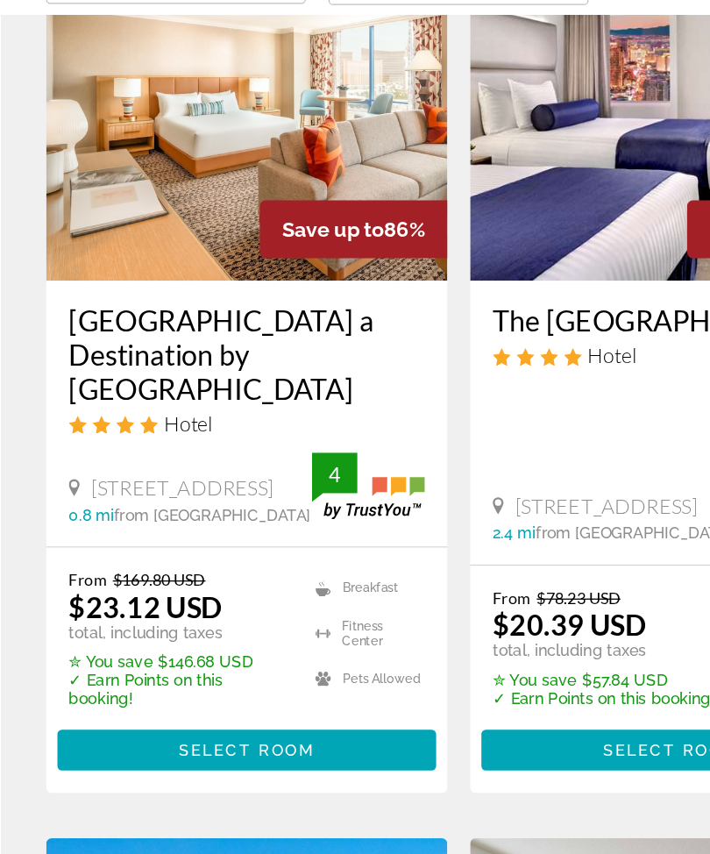
scroll to position [167, 0]
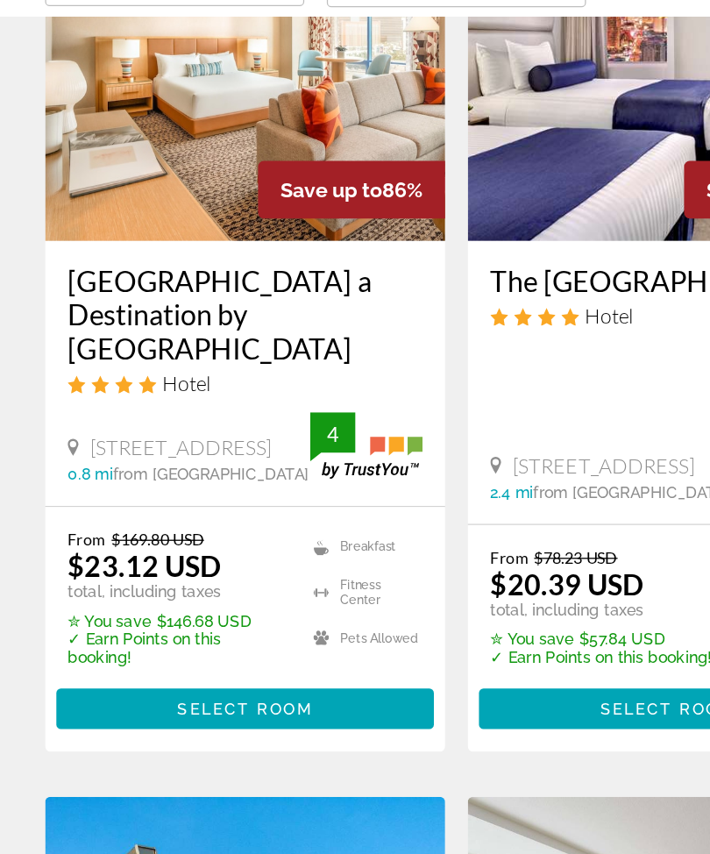
click at [244, 675] on span "Main content" at bounding box center [191, 696] width 294 height 42
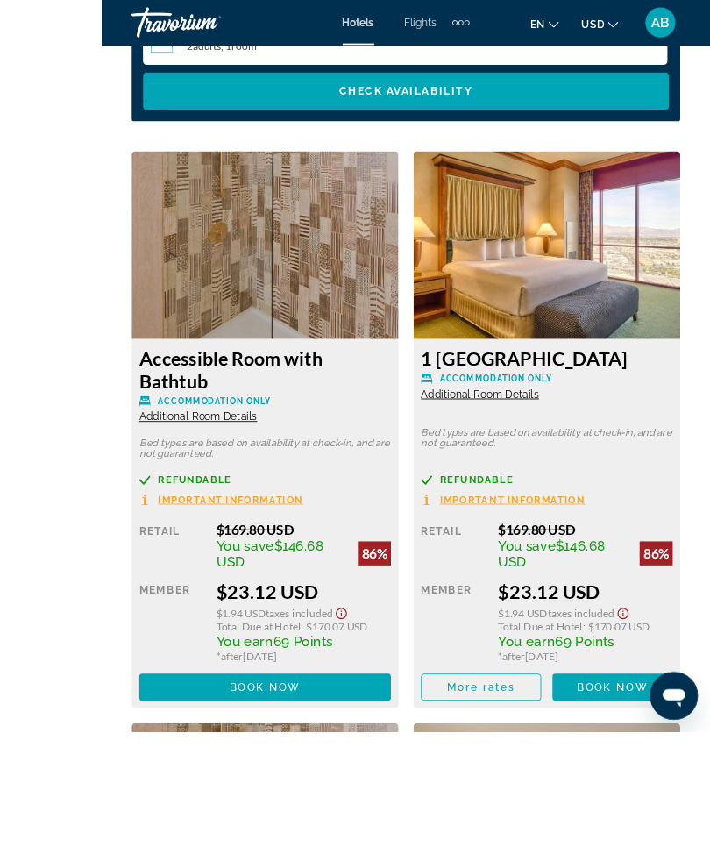
scroll to position [2944, 0]
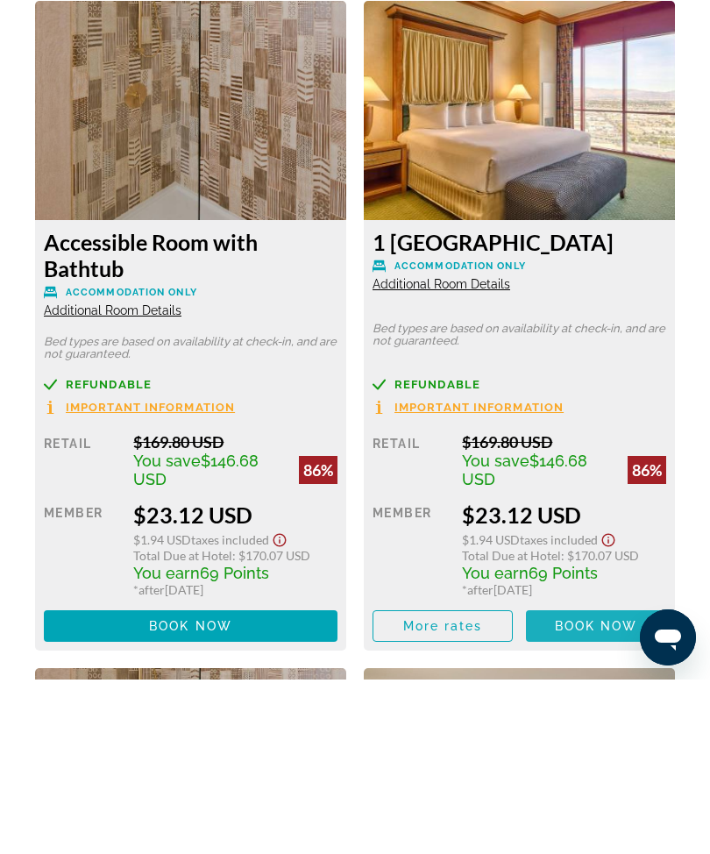
click at [591, 793] on span "Book now" at bounding box center [596, 800] width 83 height 14
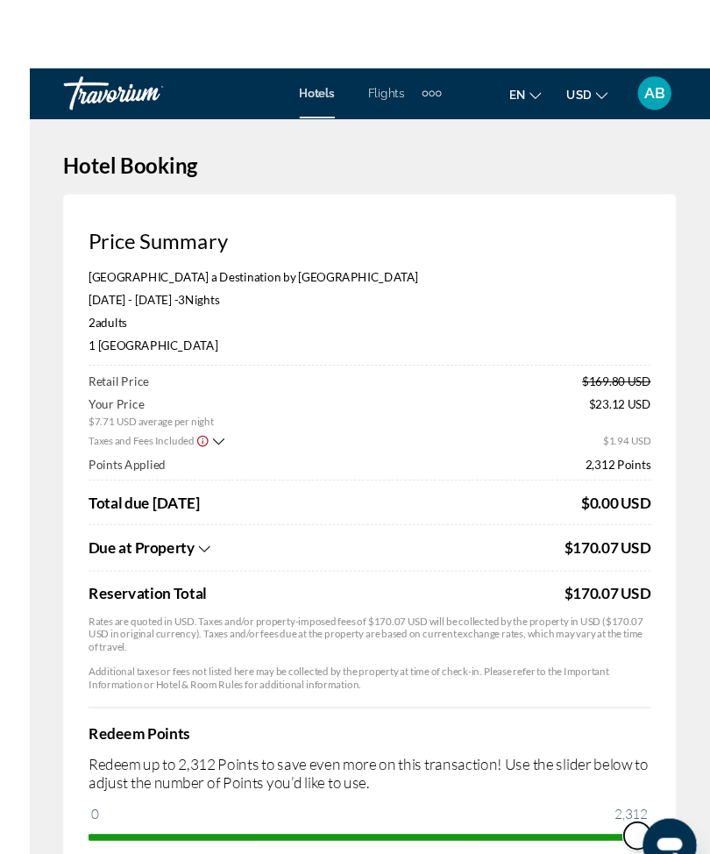
scroll to position [17, 0]
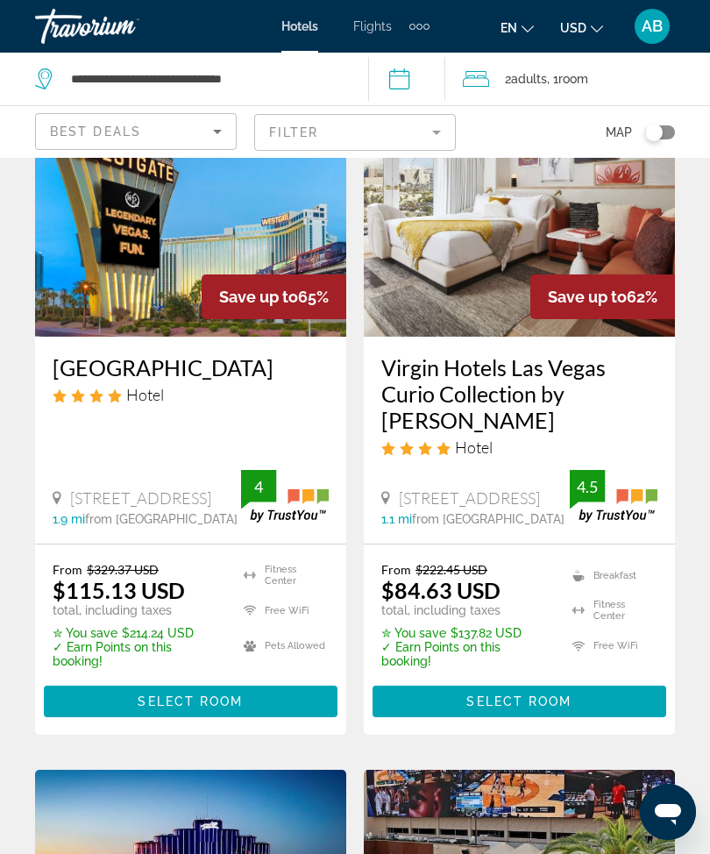
scroll to position [876, 0]
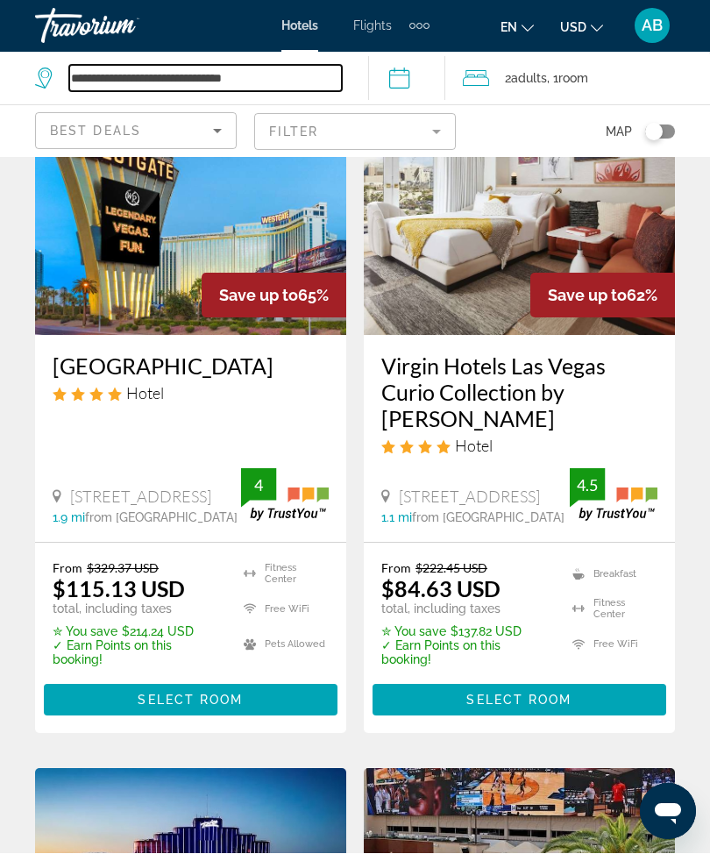
click at [285, 69] on input "**********" at bounding box center [205, 79] width 273 height 26
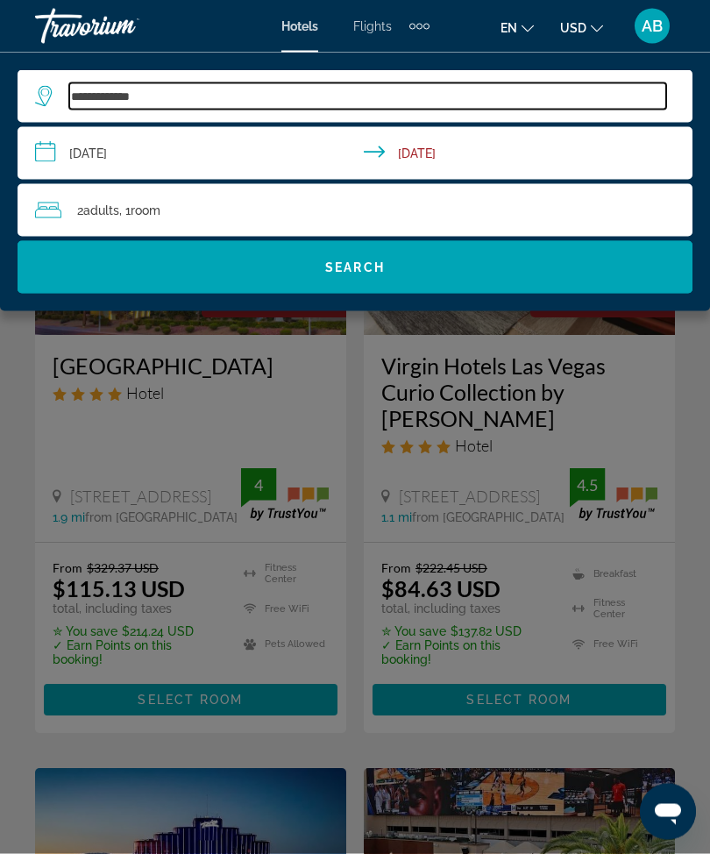
type input "***"
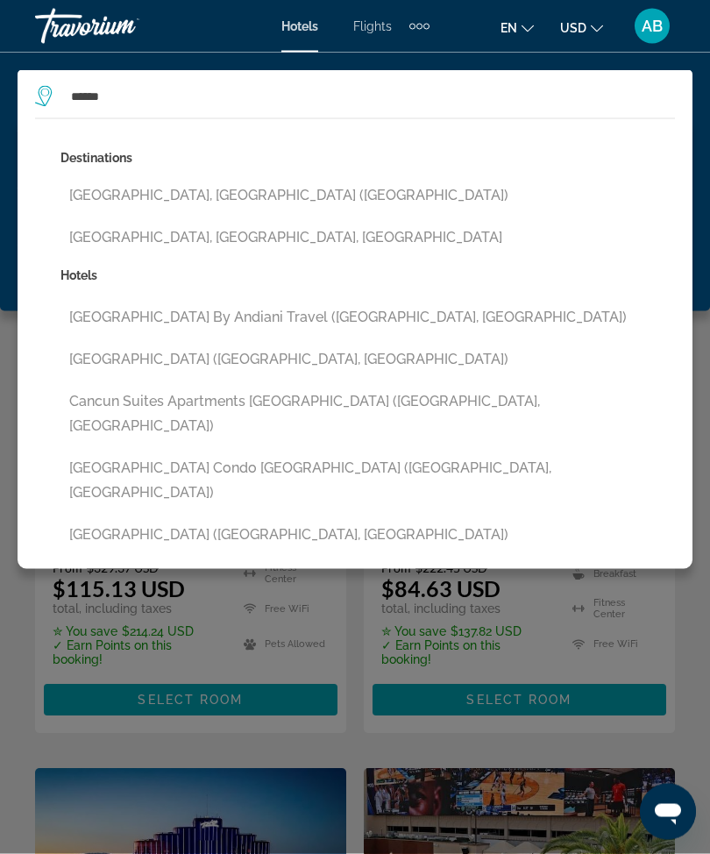
click at [221, 195] on button "[GEOGRAPHIC_DATA], [GEOGRAPHIC_DATA] ([GEOGRAPHIC_DATA])" at bounding box center [367, 195] width 614 height 33
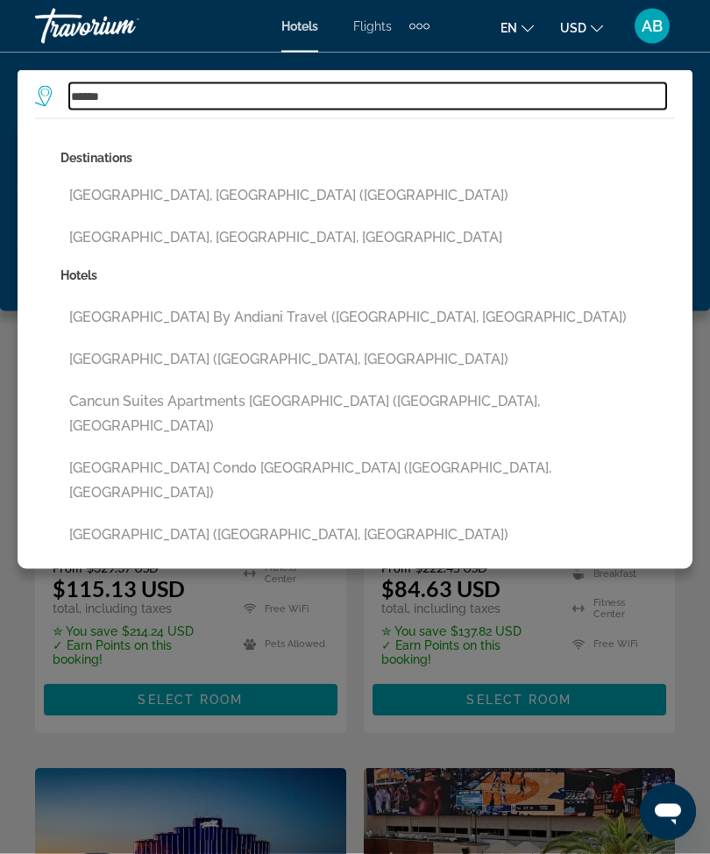
type input "**********"
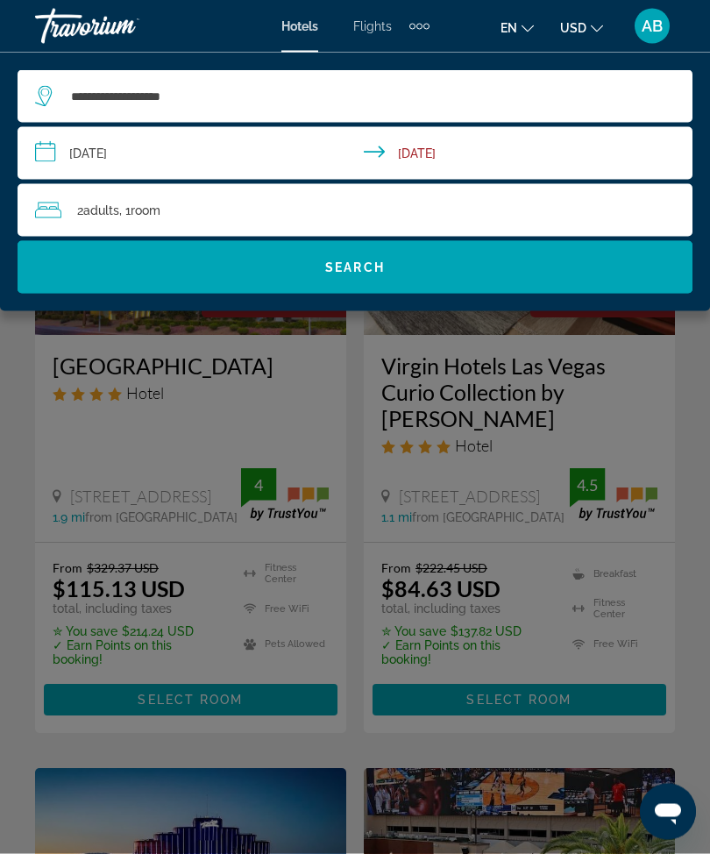
click at [400, 257] on span "Search widget" at bounding box center [355, 267] width 675 height 42
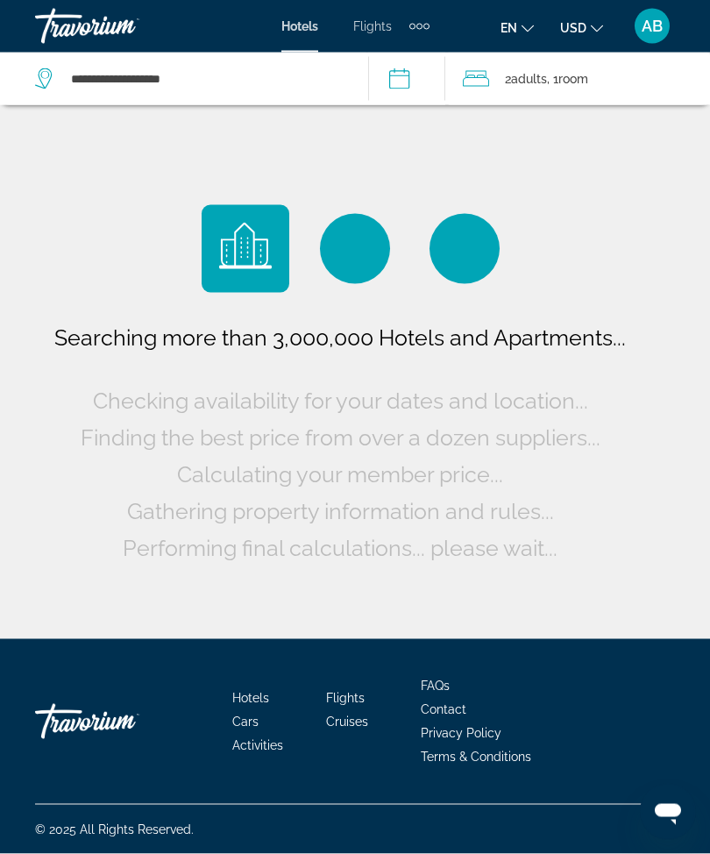
scroll to position [58, 0]
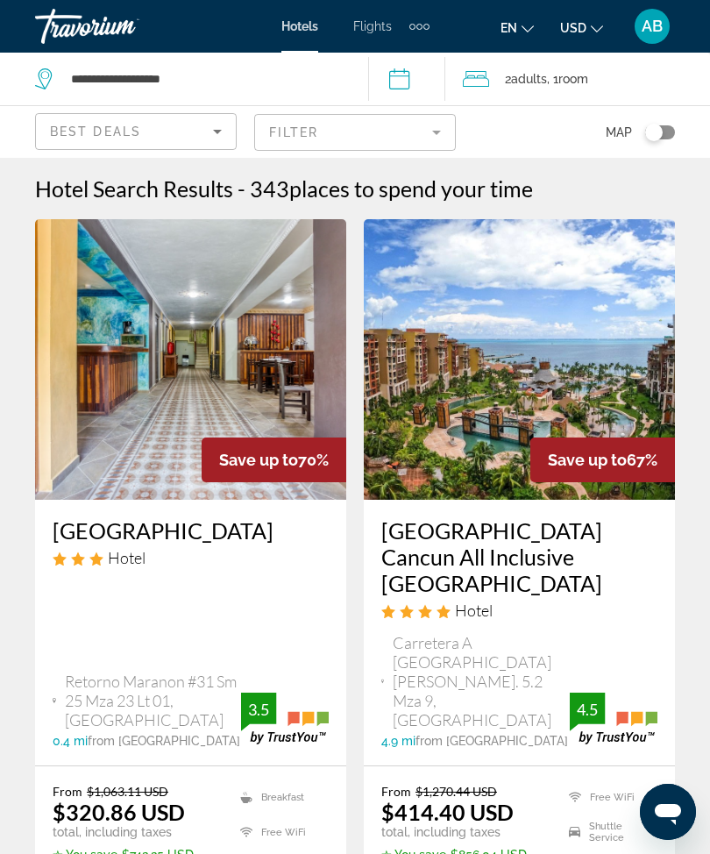
click at [433, 135] on mat-form-field "Filter" at bounding box center [355, 132] width 202 height 37
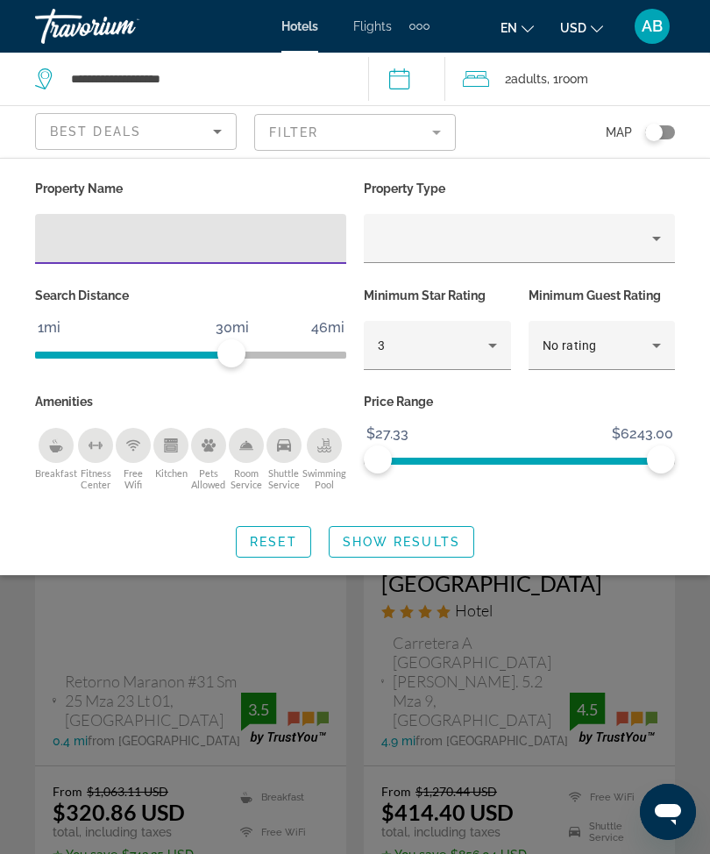
click at [188, 246] on input "Hotel Filters" at bounding box center [190, 239] width 283 height 21
type input "***"
click at [390, 547] on span "Search widget" at bounding box center [402, 542] width 144 height 42
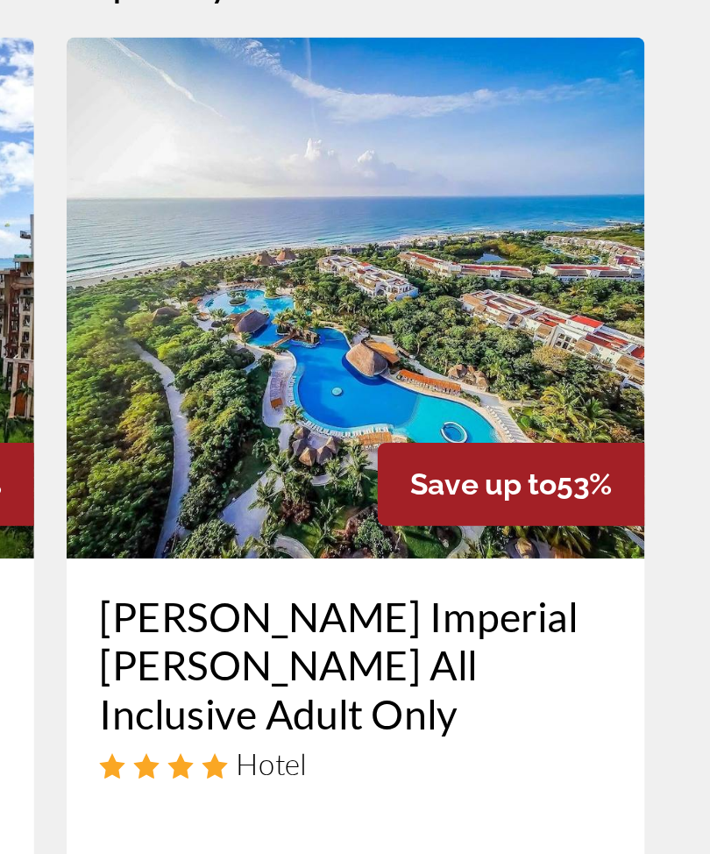
click at [364, 219] on img "Main content" at bounding box center [519, 359] width 311 height 280
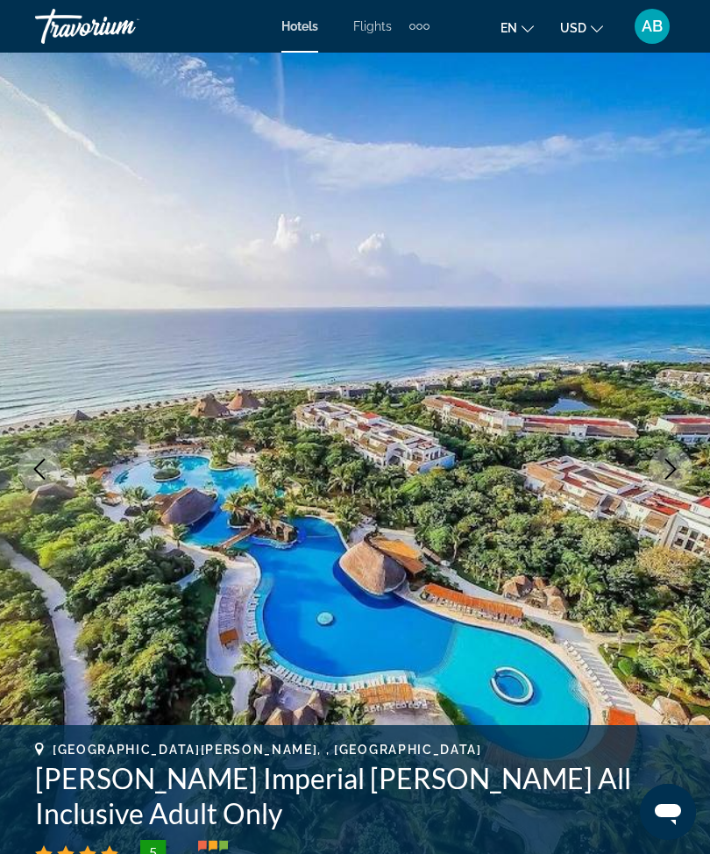
click at [663, 461] on icon "Next image" at bounding box center [670, 468] width 21 height 21
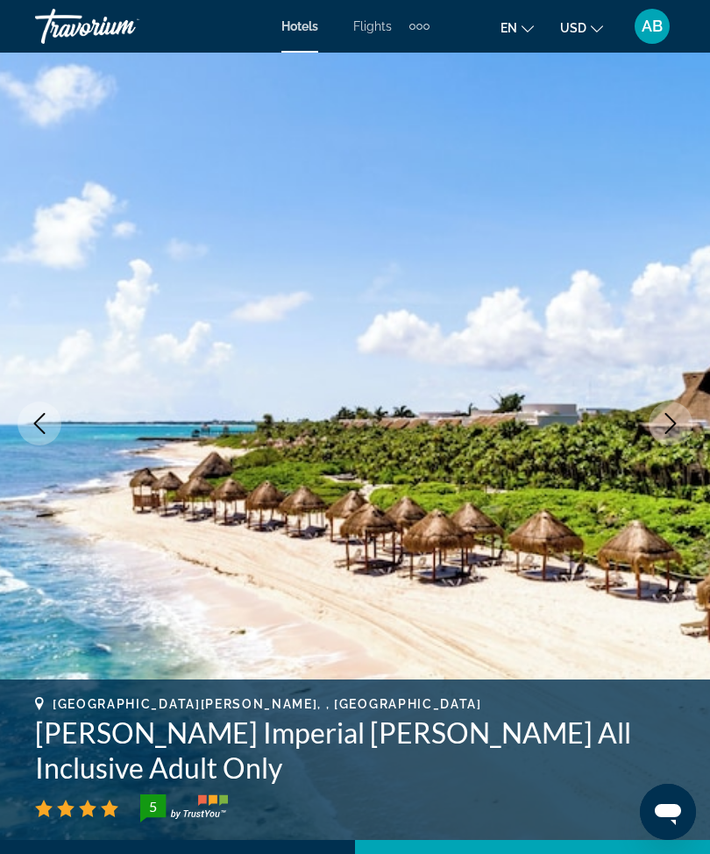
scroll to position [46, 0]
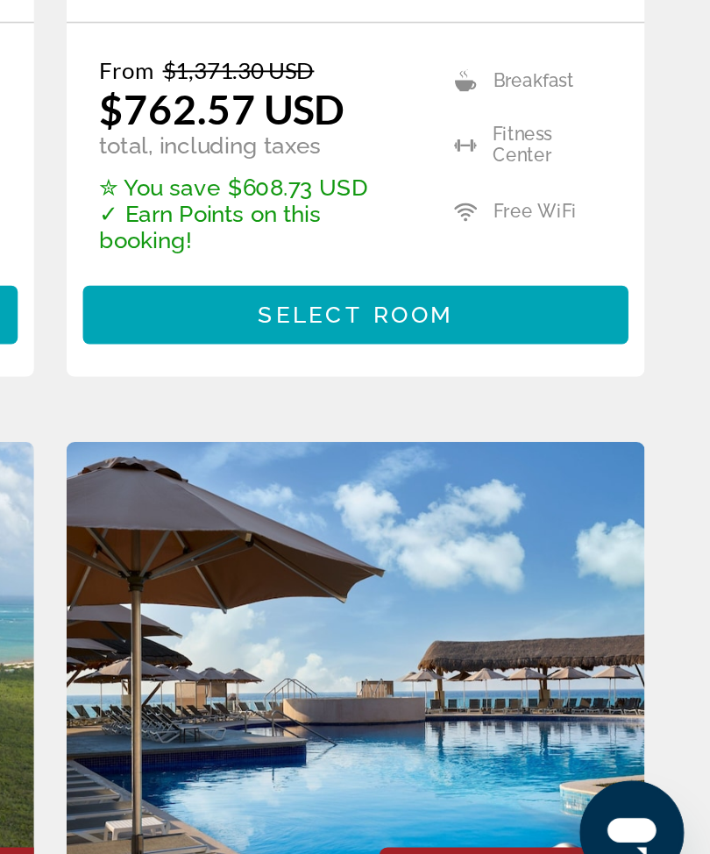
scroll to position [1226, 0]
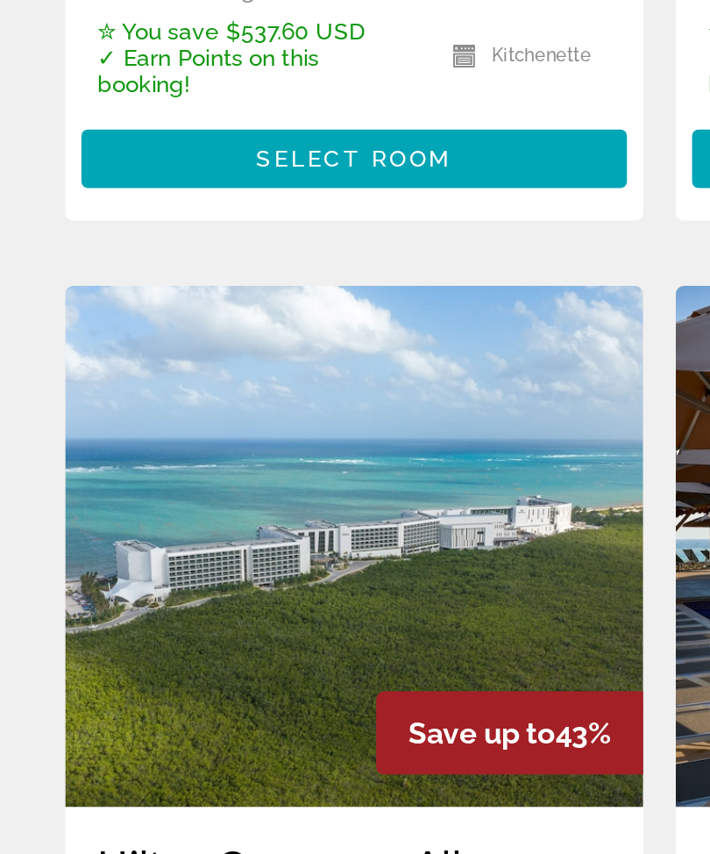
click at [211, 518] on img "Main content" at bounding box center [190, 658] width 311 height 280
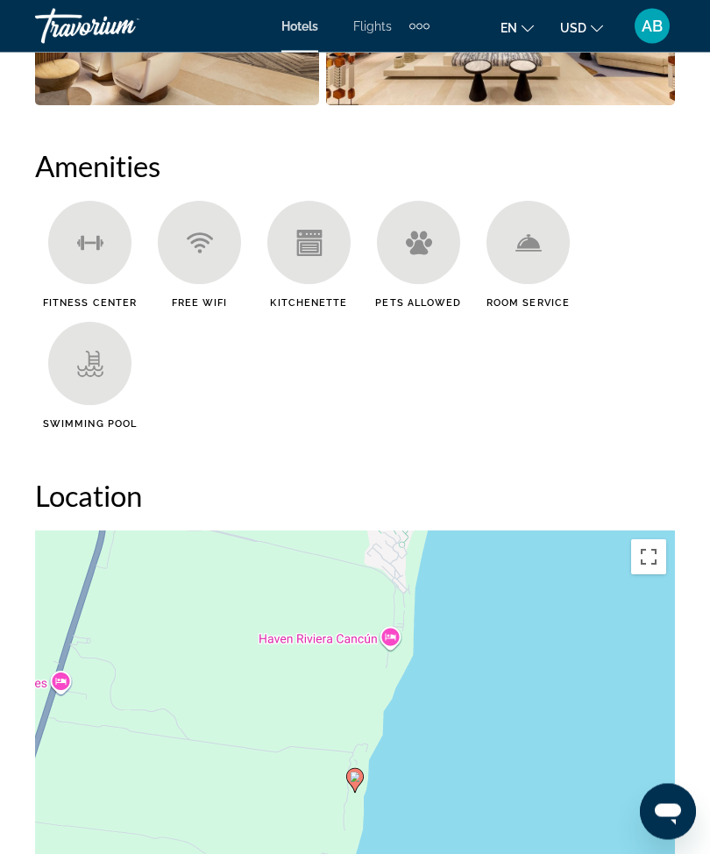
scroll to position [1846, 0]
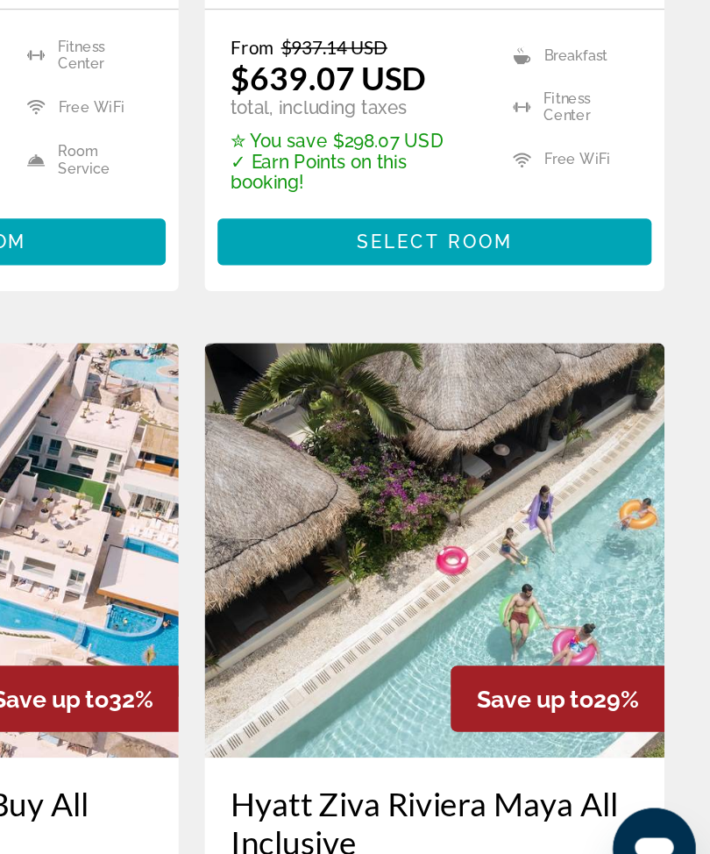
scroll to position [2689, 0]
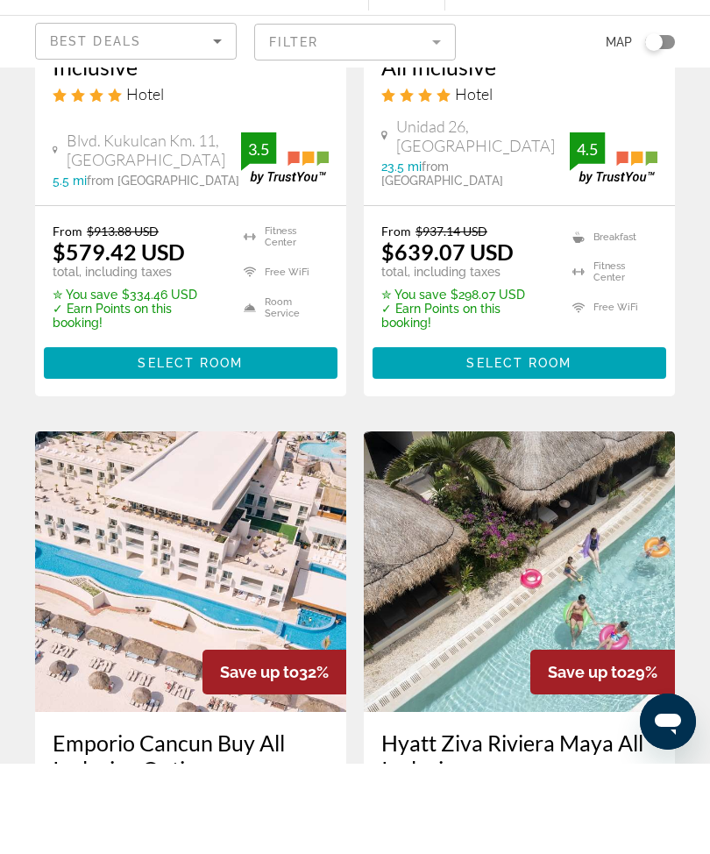
click at [570, 521] on img "Main content" at bounding box center [519, 661] width 311 height 280
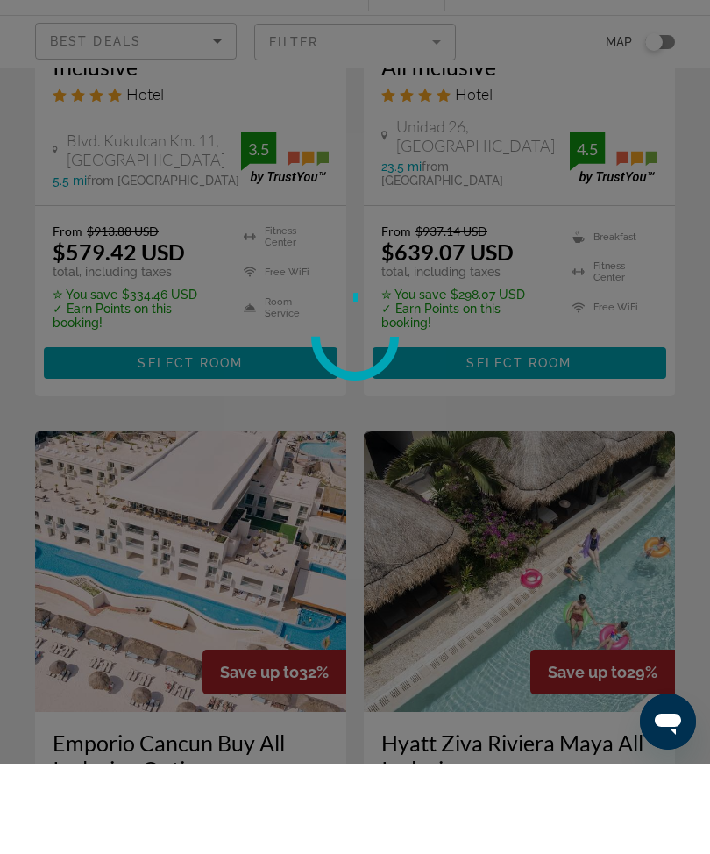
scroll to position [2722, 0]
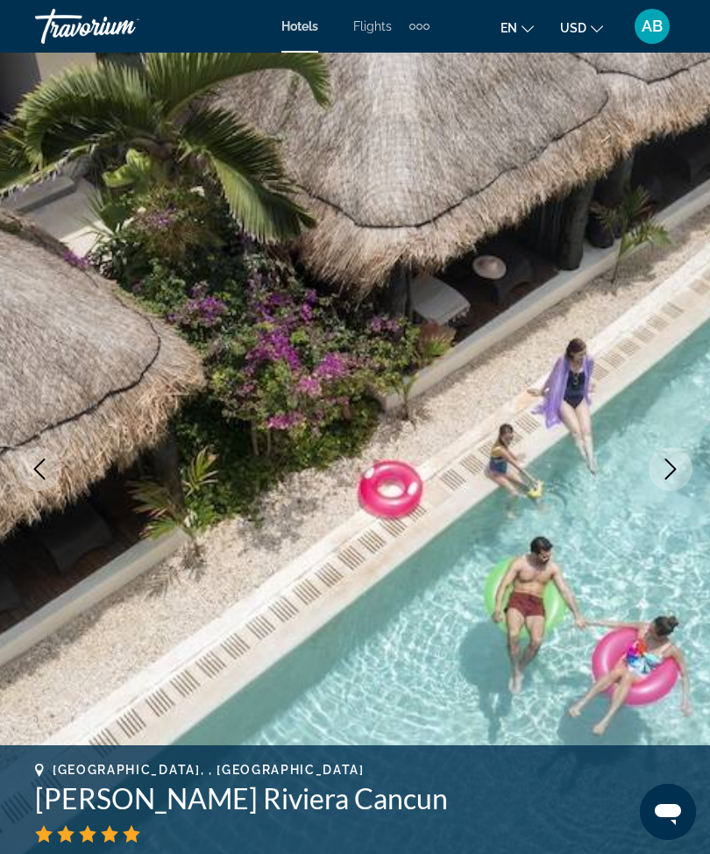
click at [671, 467] on icon "Next image" at bounding box center [670, 468] width 21 height 21
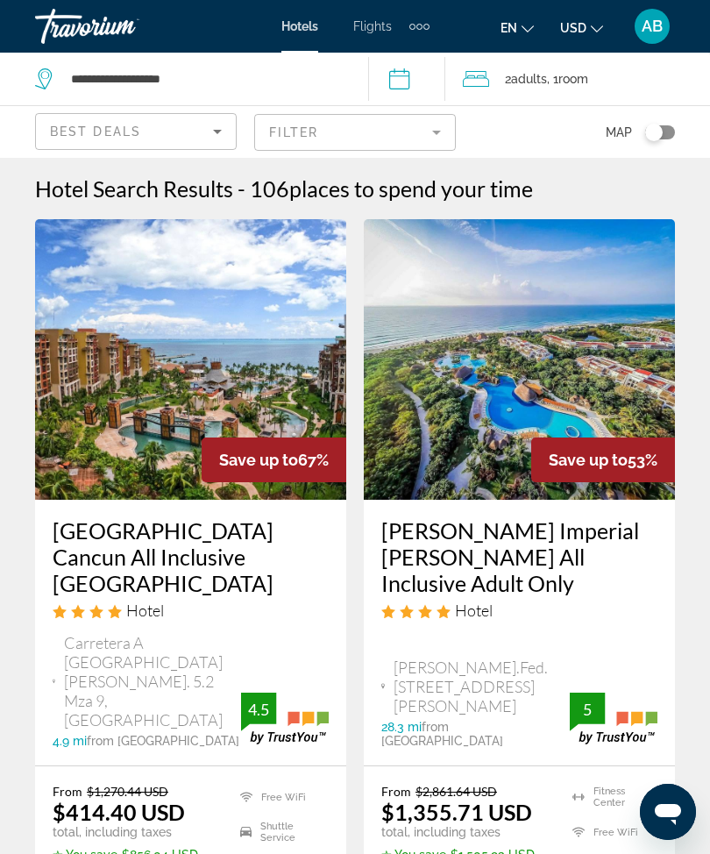
click at [434, 131] on mat-form-field "Filter" at bounding box center [355, 132] width 202 height 37
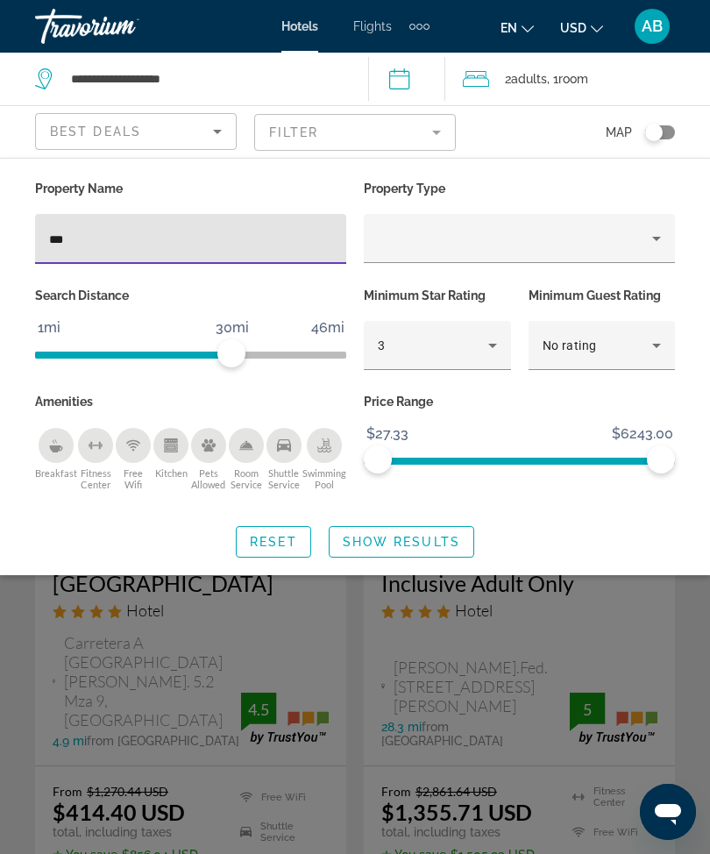
click at [199, 245] on input "***" at bounding box center [190, 239] width 283 height 21
type input "*"
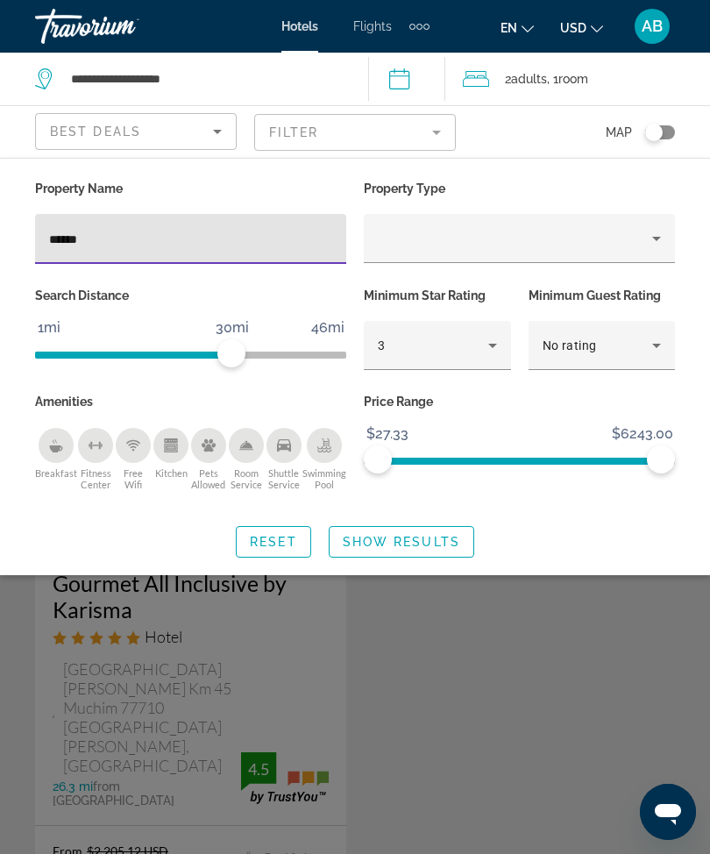
type input "*******"
click at [430, 535] on span "Show Results" at bounding box center [401, 542] width 117 height 14
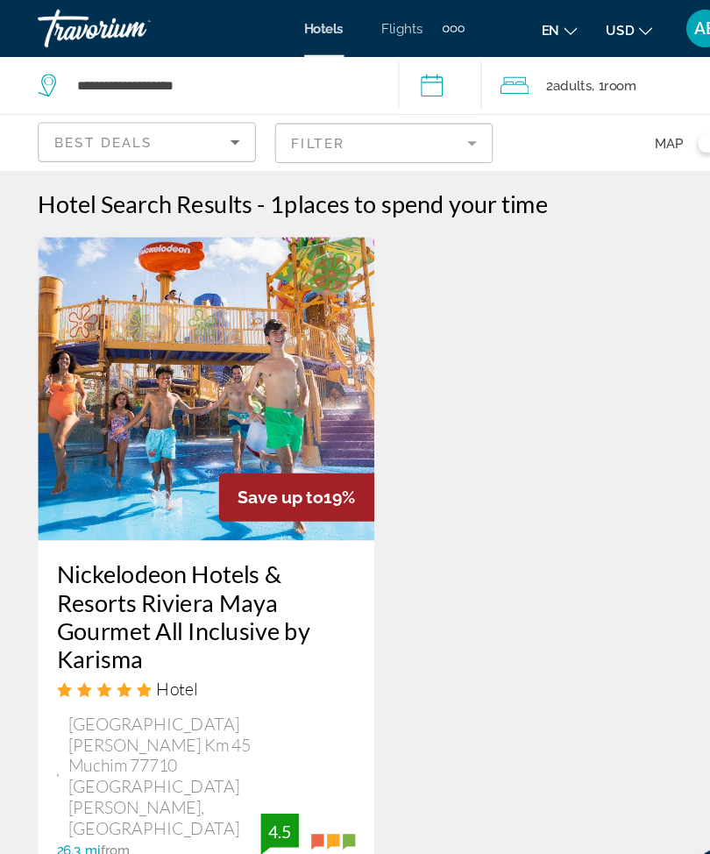
click at [440, 135] on mat-form-field "Filter" at bounding box center [355, 132] width 202 height 37
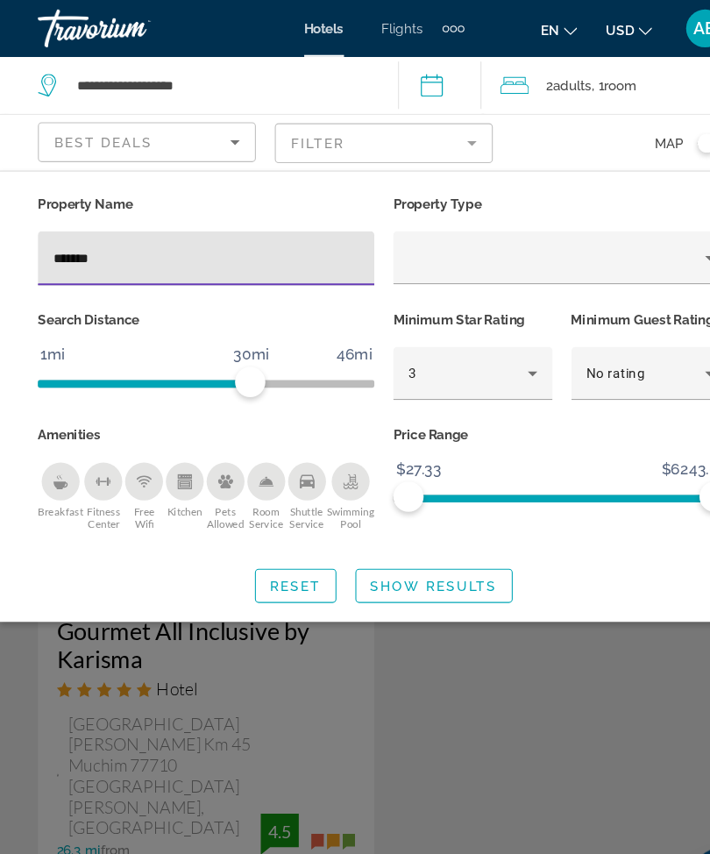
click at [224, 247] on input "*******" at bounding box center [190, 239] width 283 height 21
type input "*"
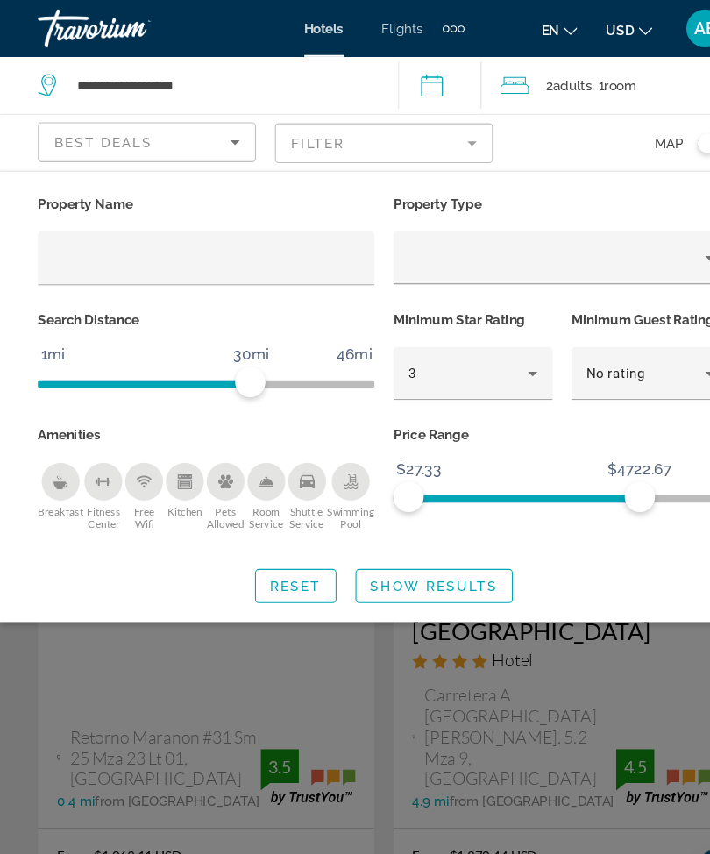
click at [400, 556] on span "Search widget" at bounding box center [402, 542] width 144 height 42
